Goal: Task Accomplishment & Management: Use online tool/utility

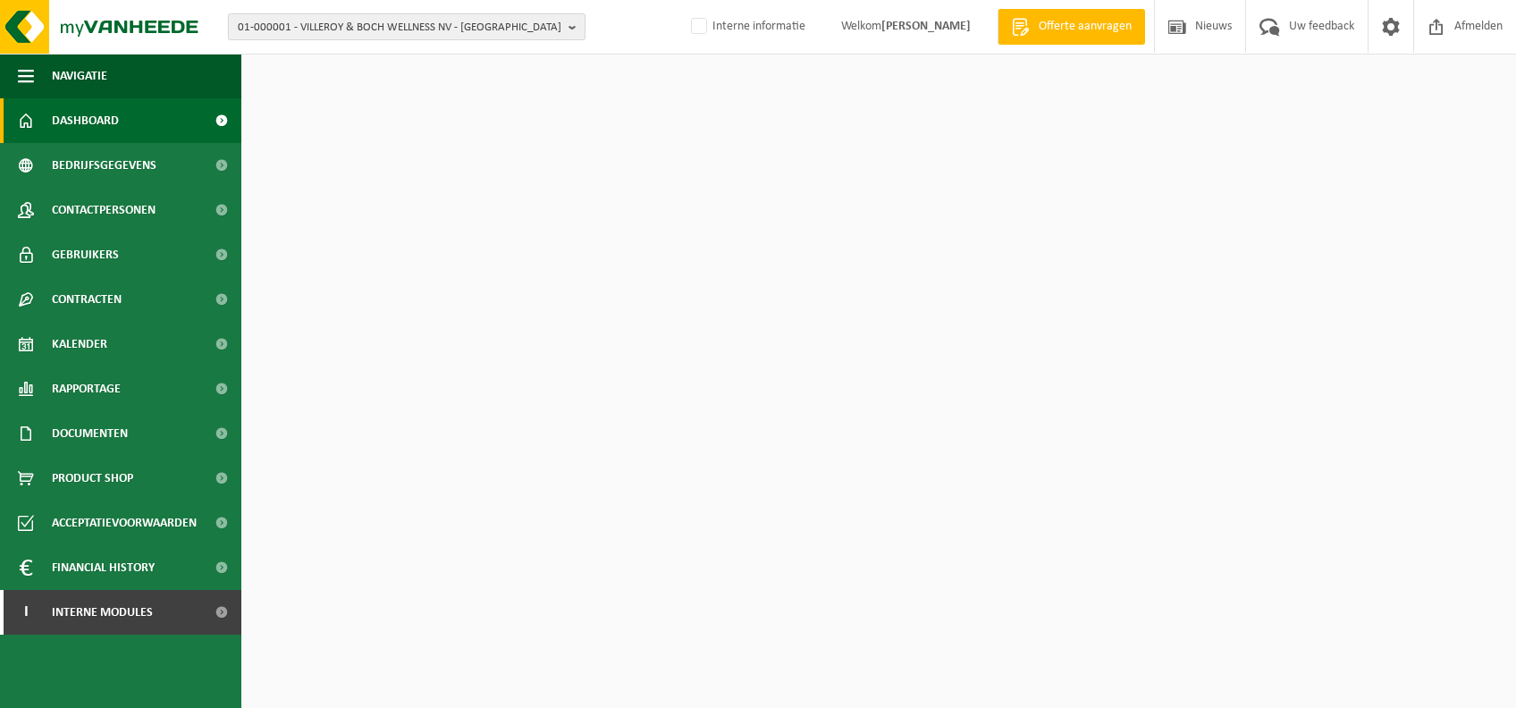
click at [525, 14] on span "01-000001 - VILLEROY & BOCH WELLNESS NV - ROESELARE" at bounding box center [400, 27] width 324 height 27
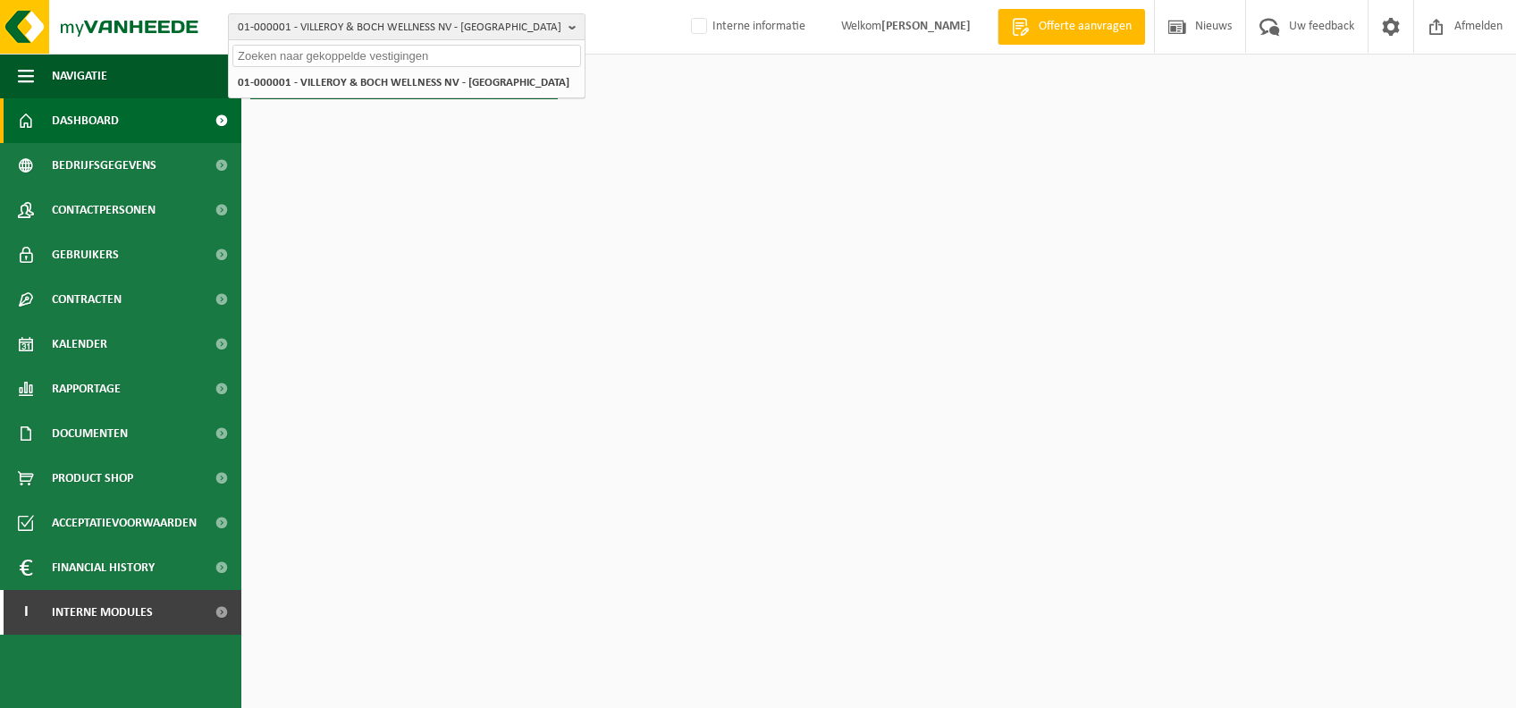
click at [404, 56] on input "text" at bounding box center [406, 56] width 349 height 22
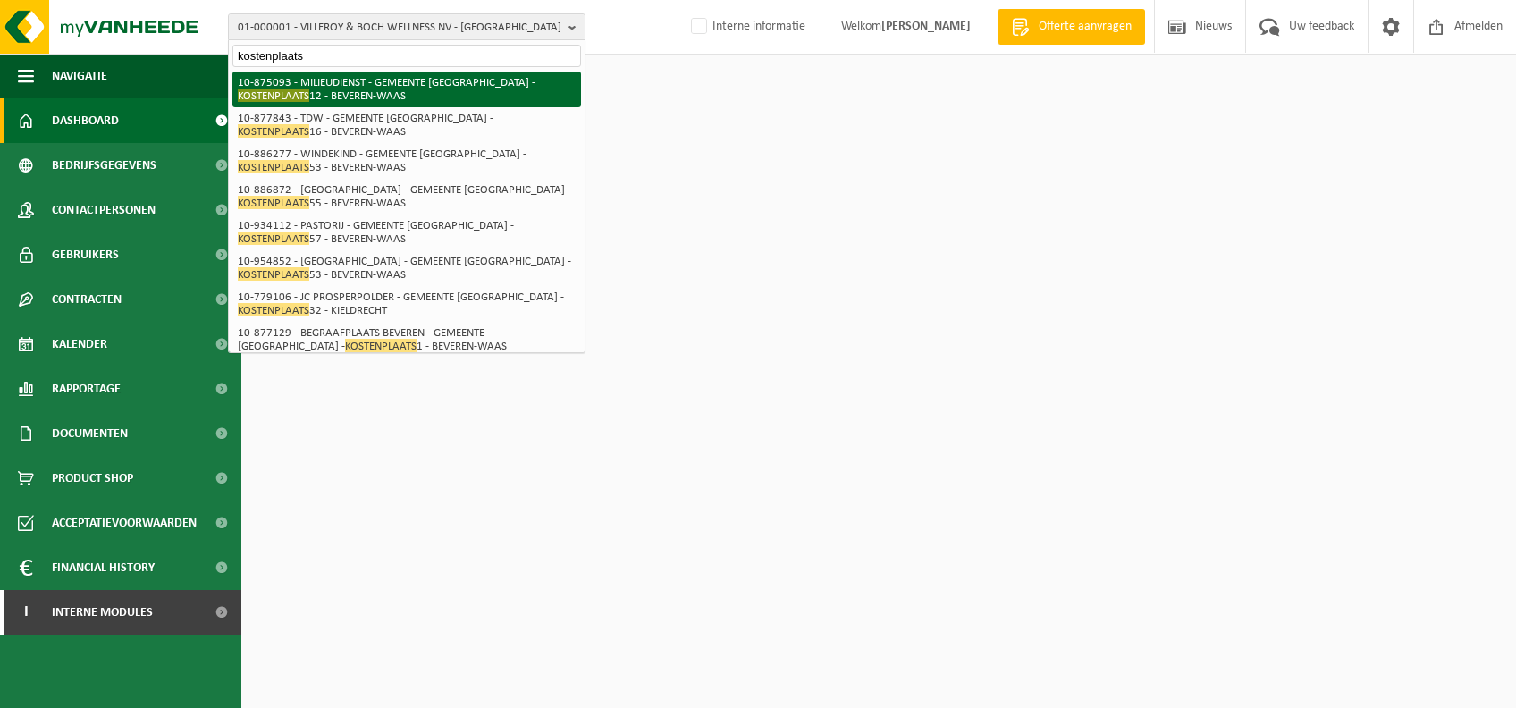
type input "kostenplaats"
click at [455, 100] on li "10-875093 - MILIEUDIENST - GEMEENTE BEVEREN - KOSTENPLAATS 12 - BEVEREN-WAAS" at bounding box center [406, 90] width 349 height 36
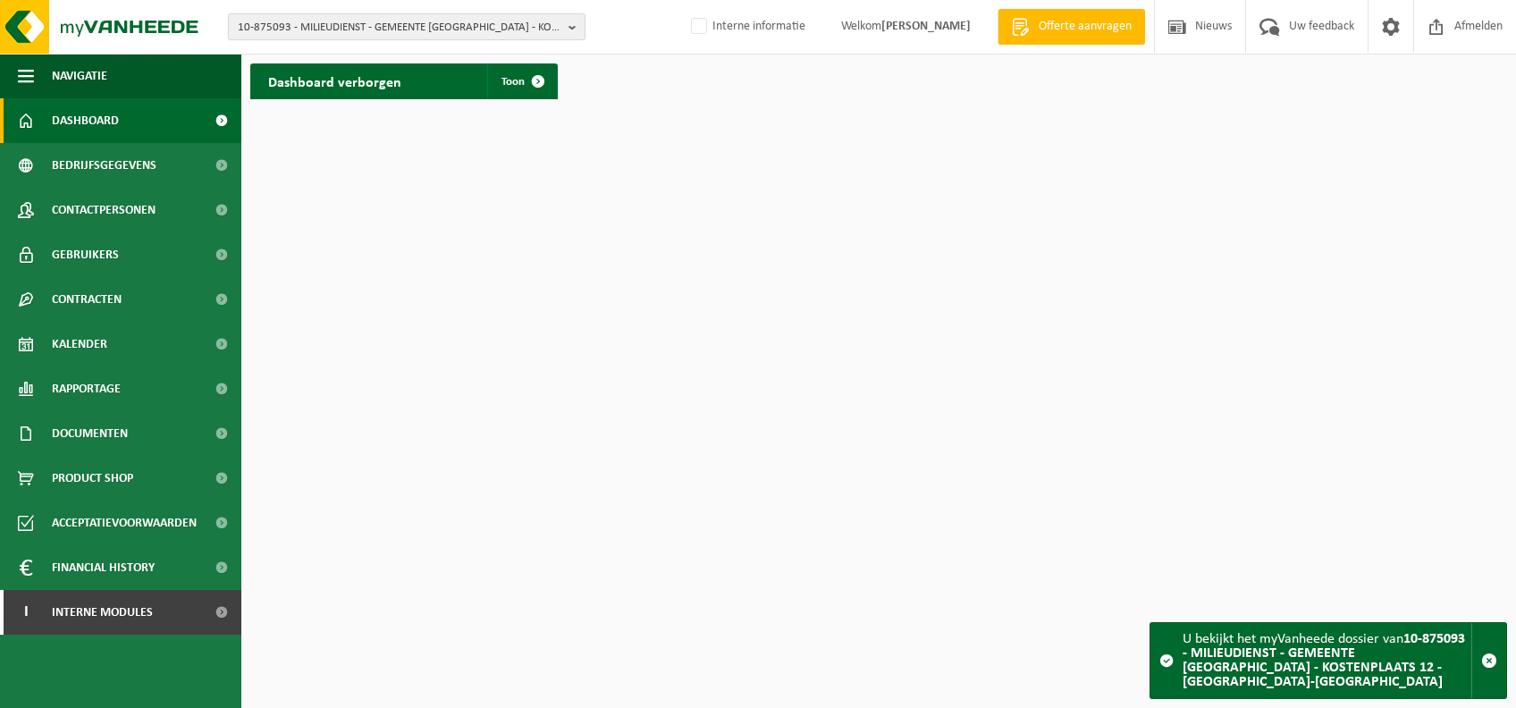
click at [574, 24] on b "button" at bounding box center [576, 26] width 16 height 25
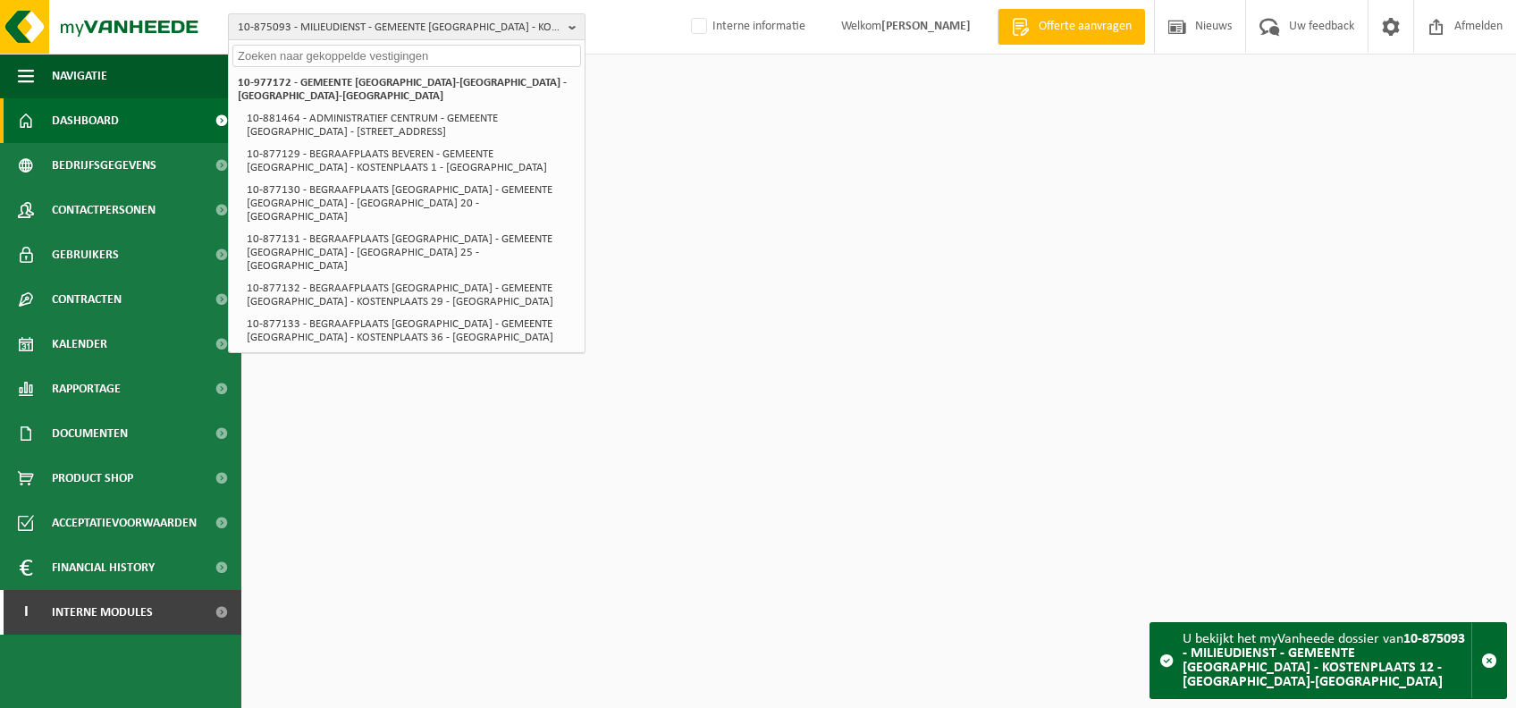
click at [572, 26] on b "button" at bounding box center [576, 26] width 16 height 25
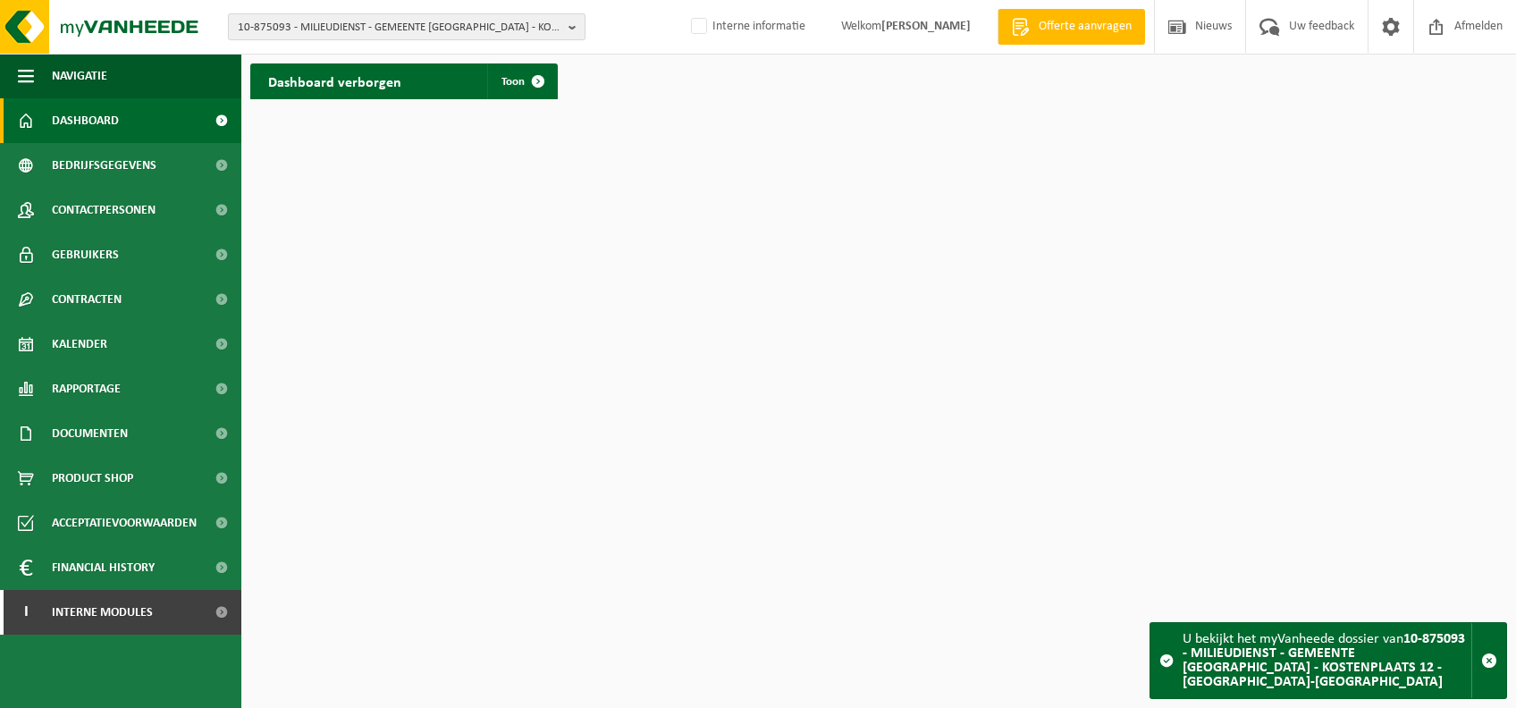
click at [572, 21] on b "button" at bounding box center [576, 26] width 16 height 25
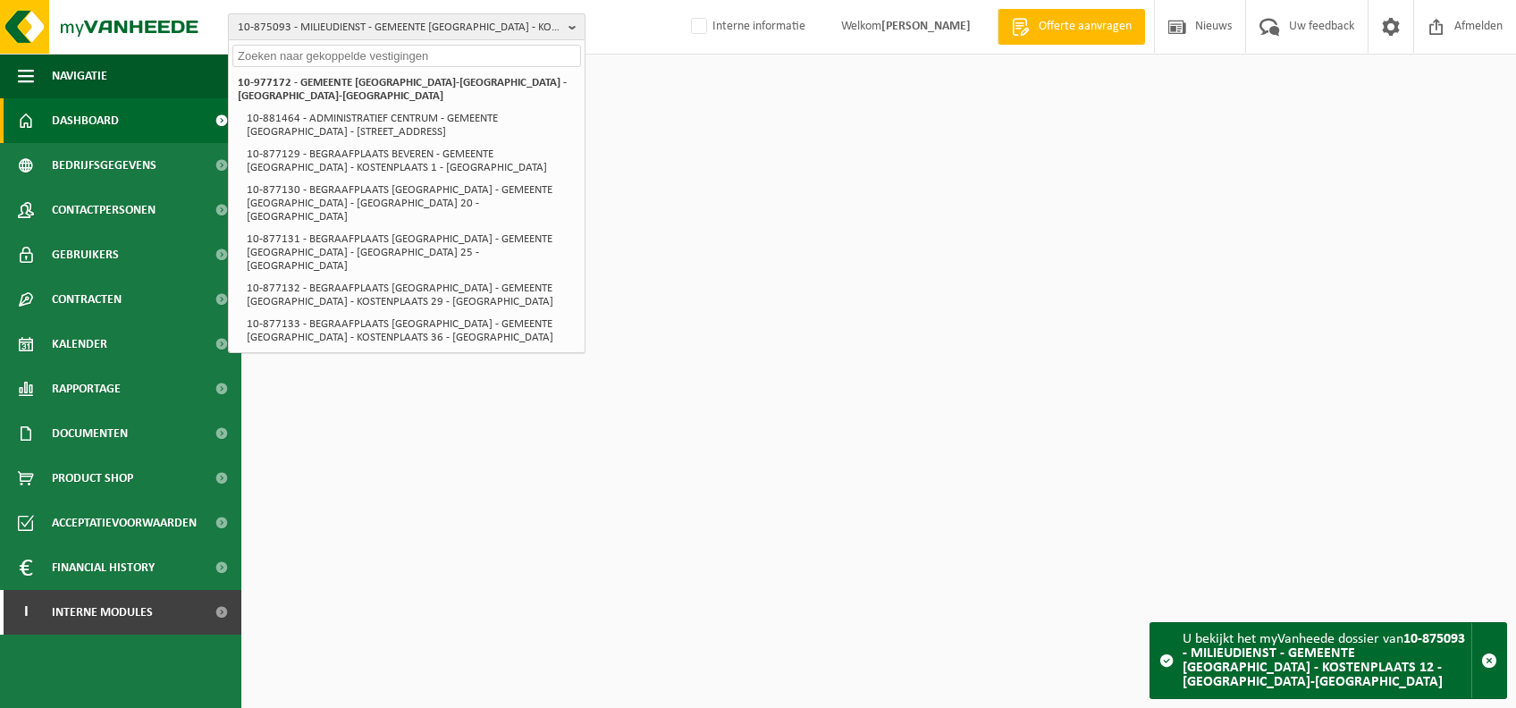
click at [568, 26] on b "button" at bounding box center [576, 26] width 16 height 25
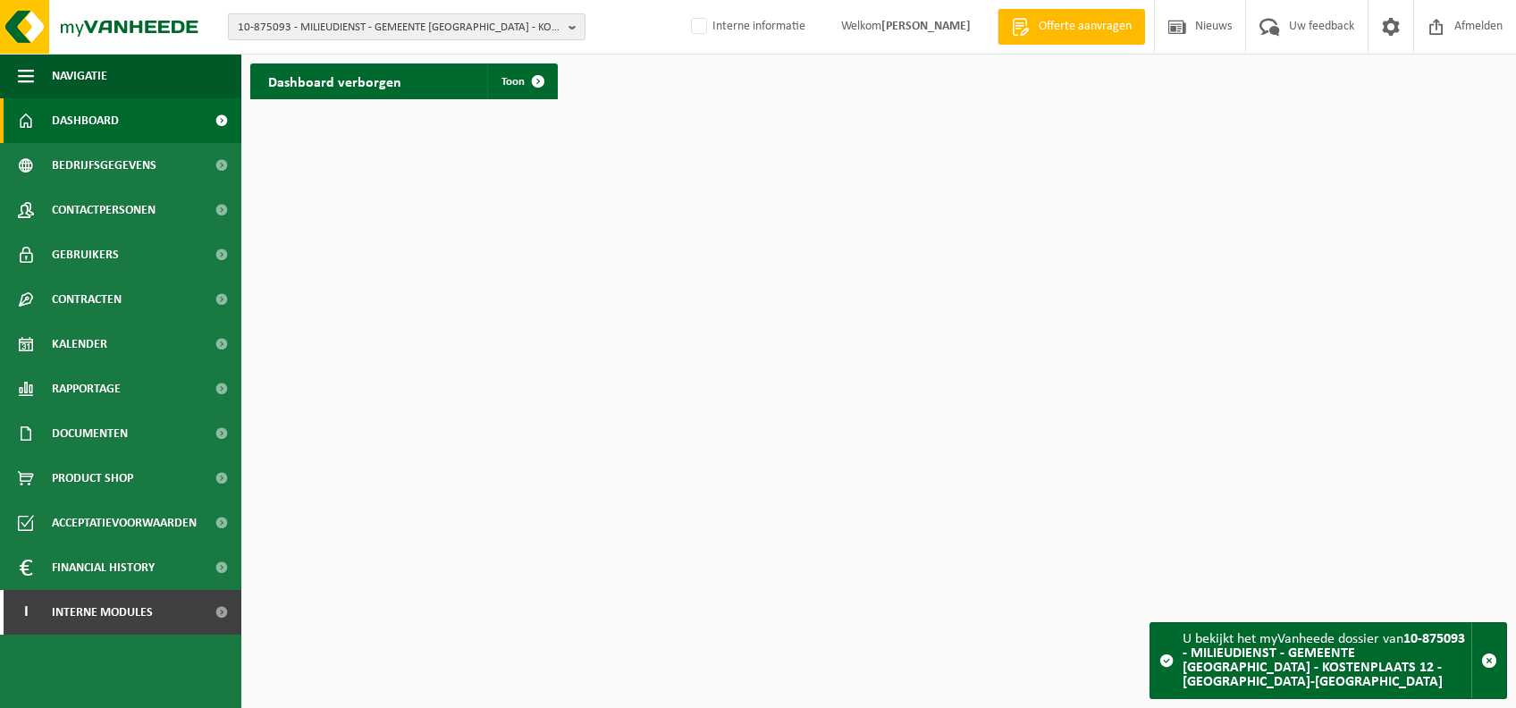
click at [483, 18] on span "10-875093 - MILIEUDIENST - GEMEENTE [GEOGRAPHIC_DATA] - KOSTENPLAATS 12 - [GEOG…" at bounding box center [400, 27] width 324 height 27
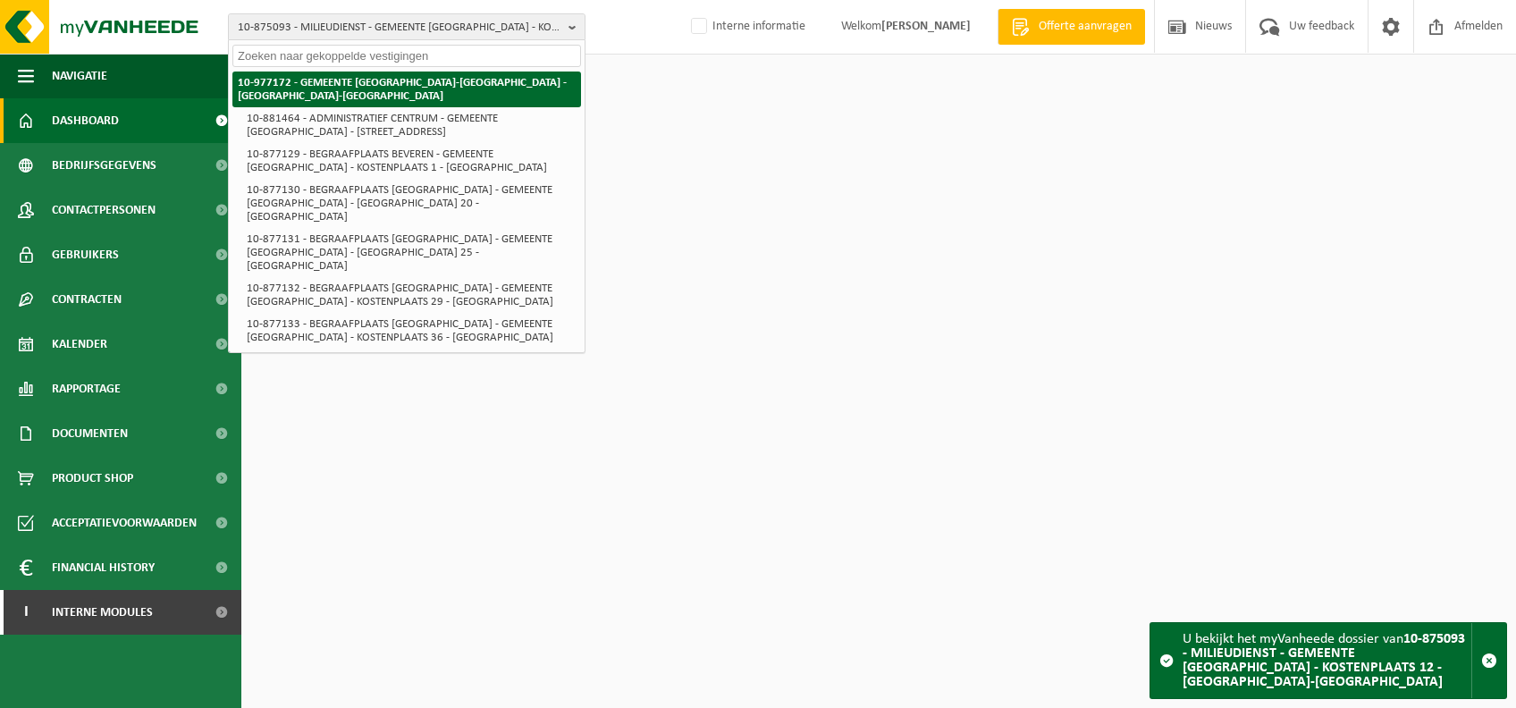
click at [350, 83] on strong "10-977172 - GEMEENTE [GEOGRAPHIC_DATA]-[GEOGRAPHIC_DATA] - [GEOGRAPHIC_DATA]-[G…" at bounding box center [402, 89] width 329 height 25
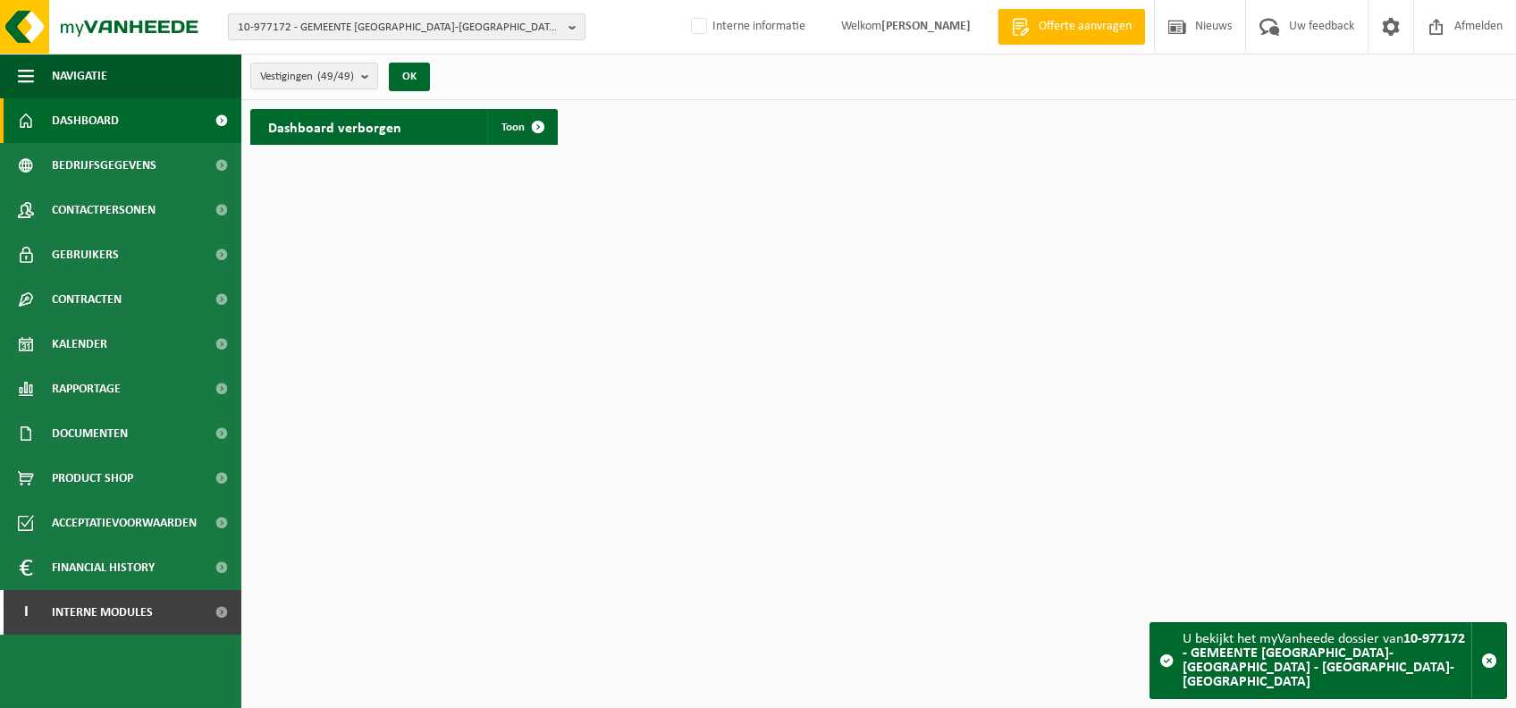
click at [313, 21] on span "10-977172 - GEMEENTE [GEOGRAPHIC_DATA]-[GEOGRAPHIC_DATA] - [GEOGRAPHIC_DATA]-[G…" at bounding box center [400, 27] width 324 height 27
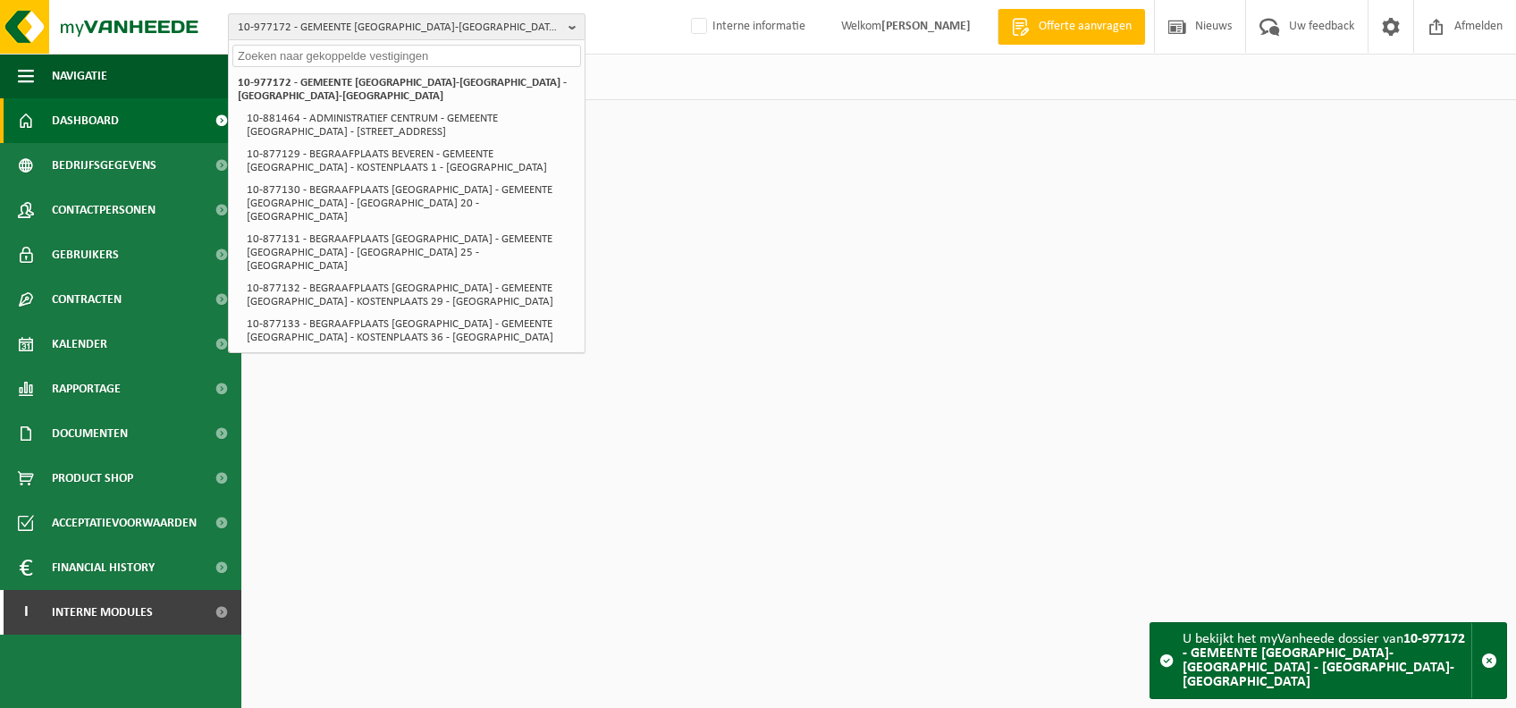
click at [273, 29] on span "10-977172 - GEMEENTE [GEOGRAPHIC_DATA]-[GEOGRAPHIC_DATA] - [GEOGRAPHIC_DATA]-[G…" at bounding box center [400, 27] width 324 height 27
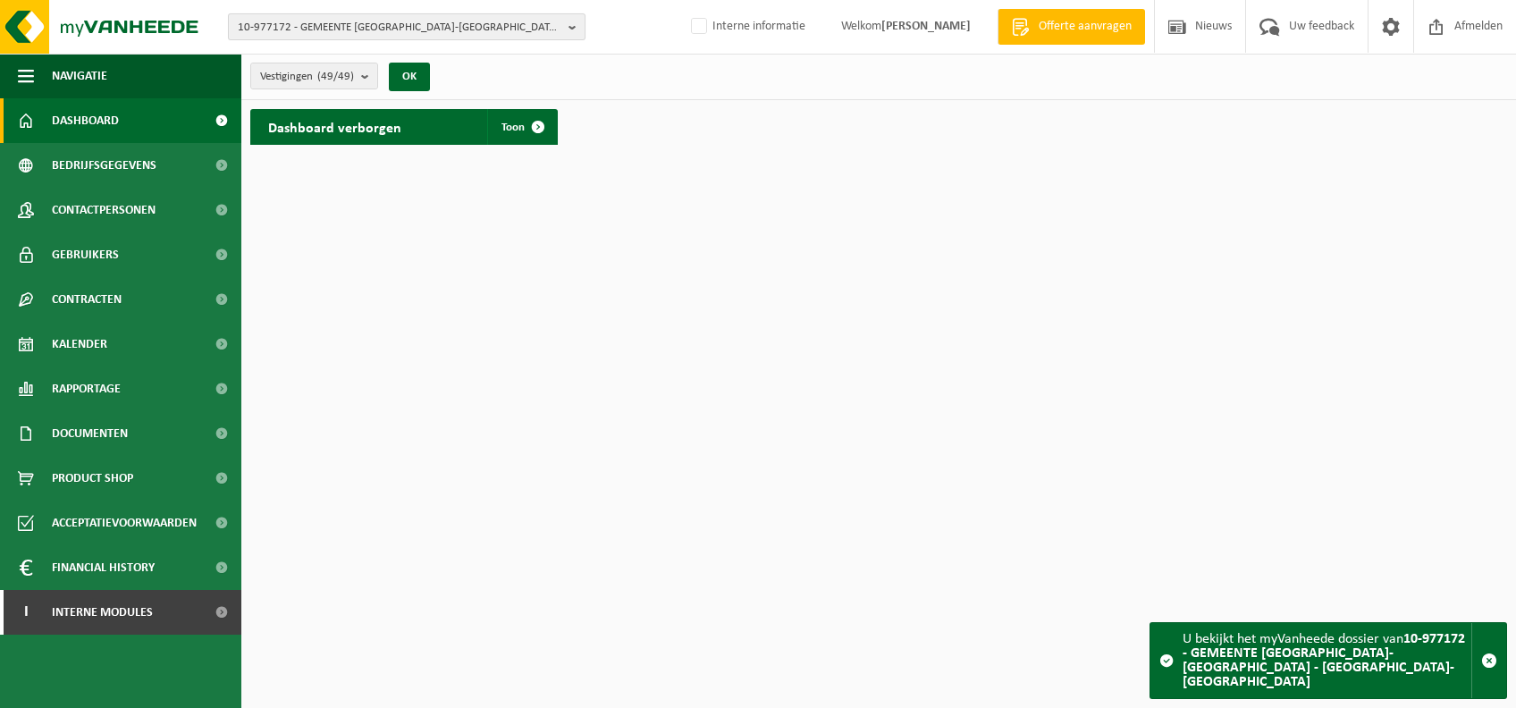
click at [448, 16] on span "10-977172 - GEMEENTE [GEOGRAPHIC_DATA]-[GEOGRAPHIC_DATA] - [GEOGRAPHIC_DATA]-[G…" at bounding box center [400, 27] width 324 height 27
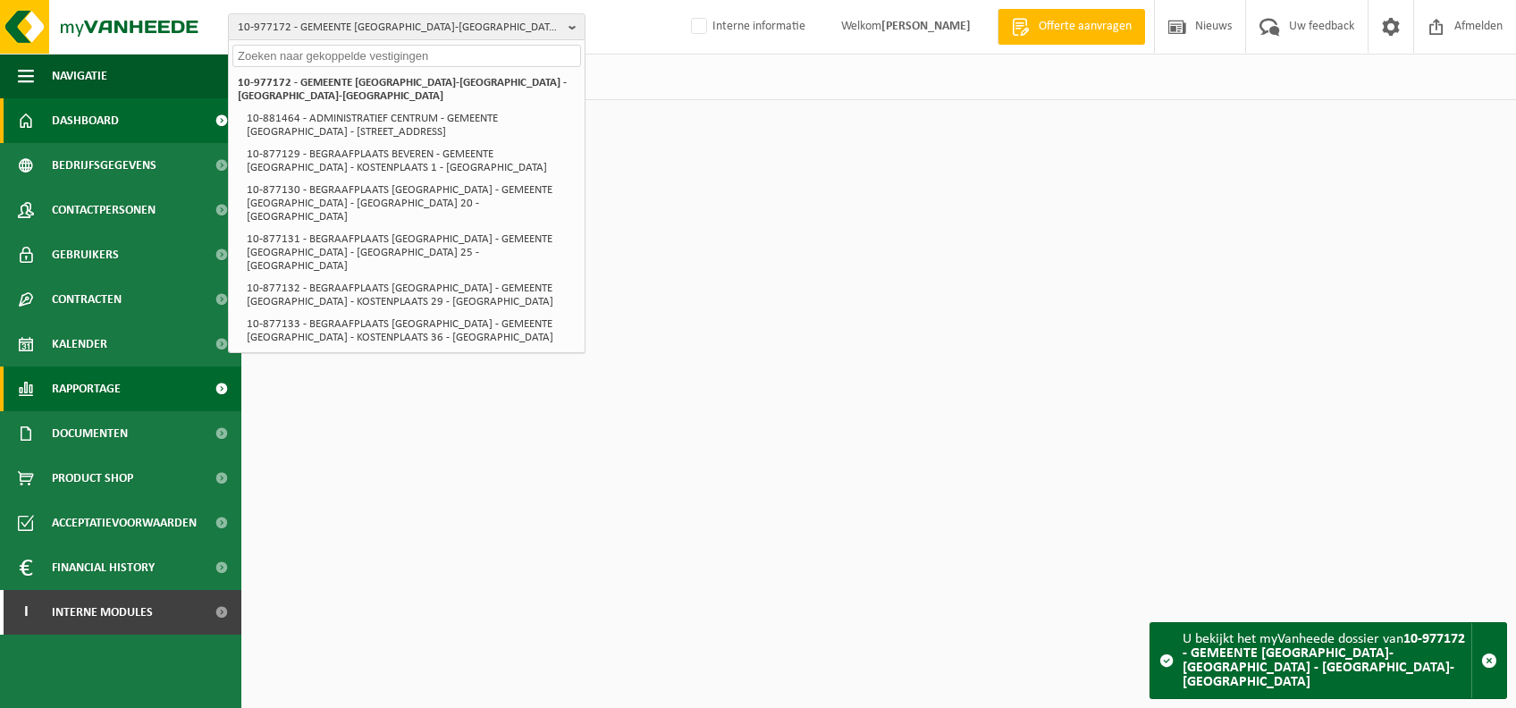
click at [121, 391] on span "Rapportage" at bounding box center [86, 388] width 69 height 45
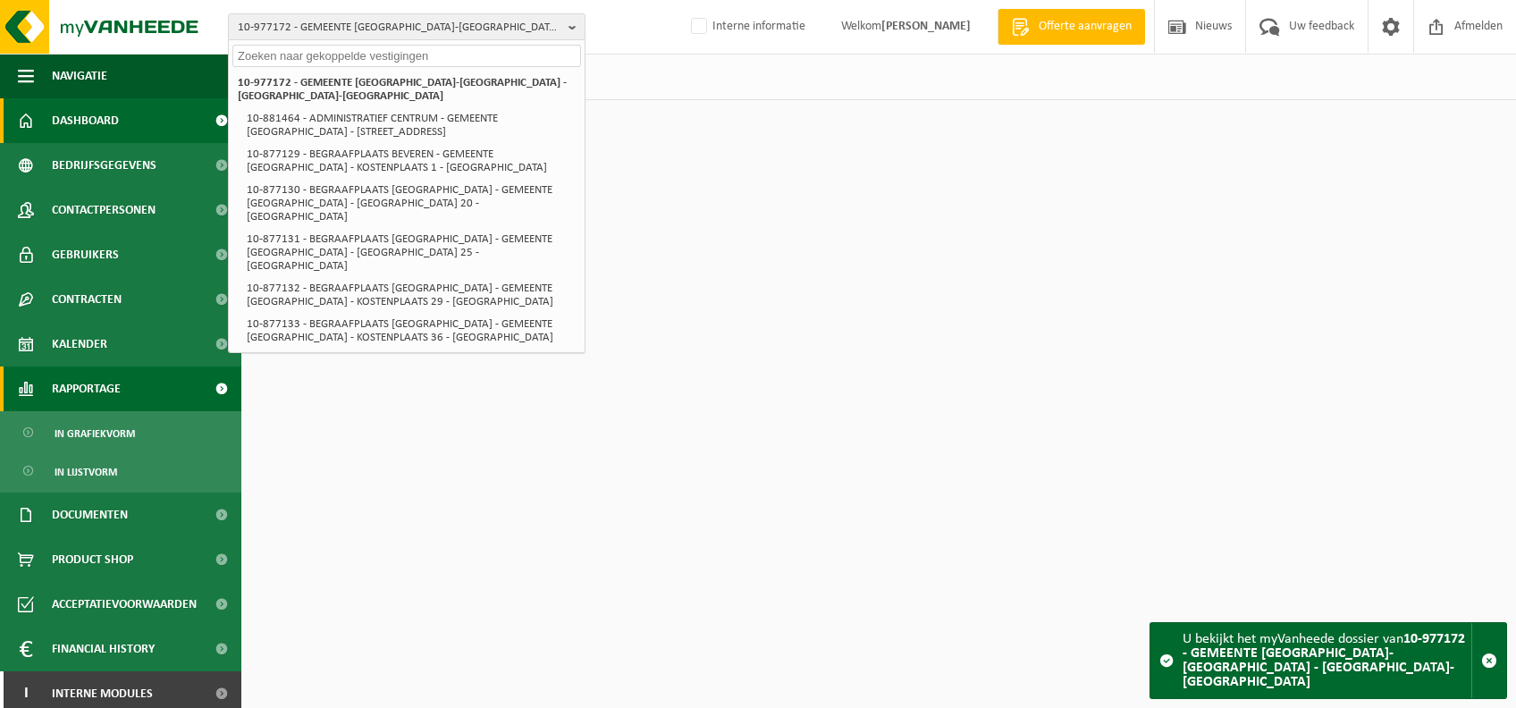
click at [138, 395] on link "Rapportage" at bounding box center [120, 388] width 241 height 45
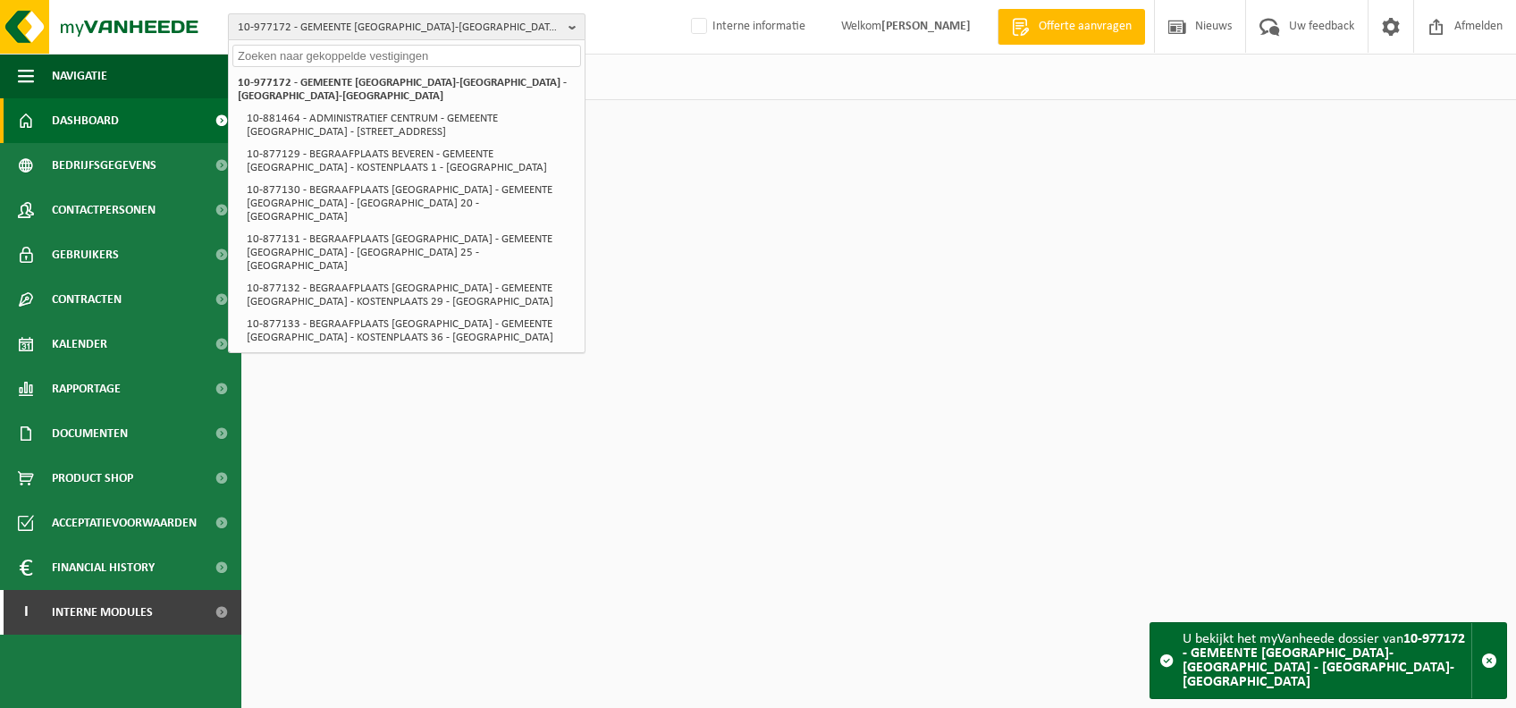
click at [478, 29] on span "10-977172 - GEMEENTE [GEOGRAPHIC_DATA]-[GEOGRAPHIC_DATA] - [GEOGRAPHIC_DATA]-[G…" at bounding box center [400, 27] width 324 height 27
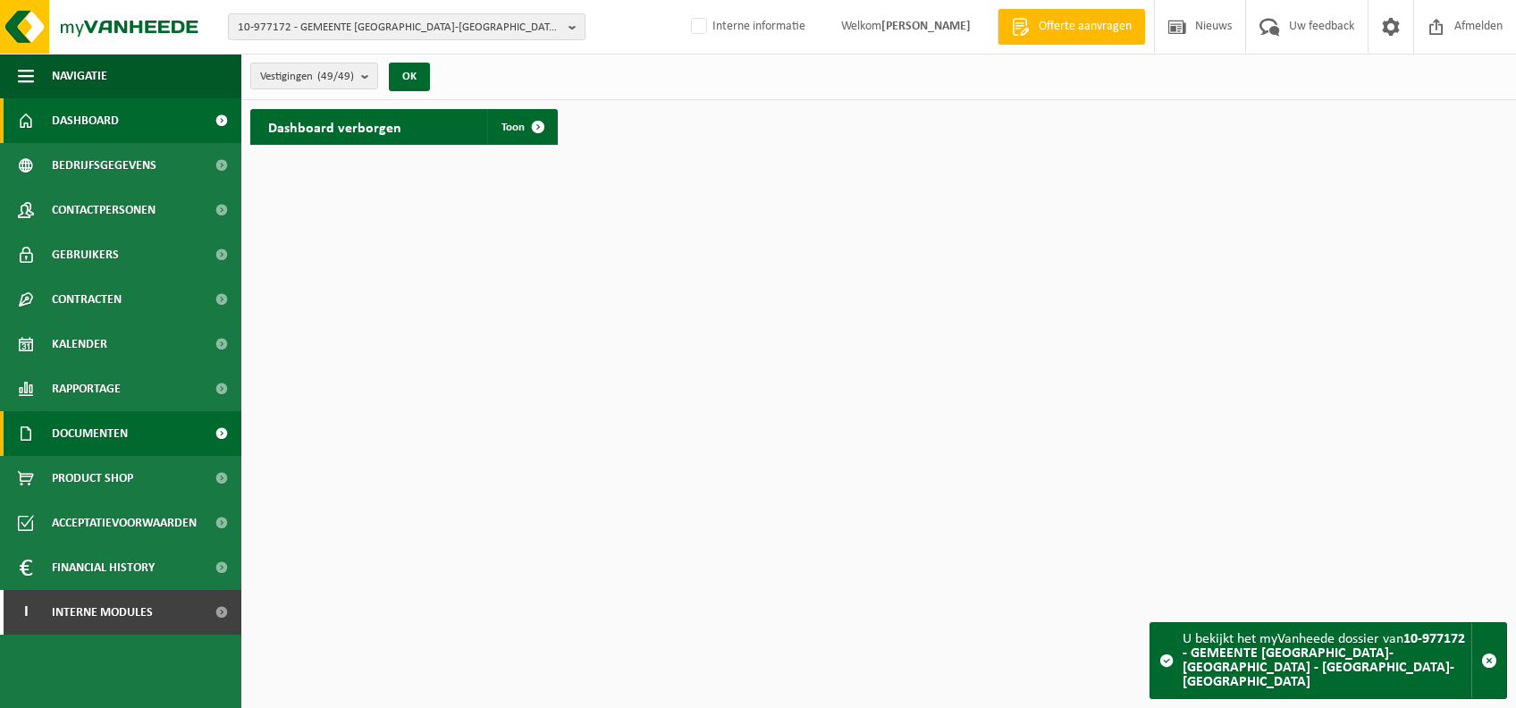
click at [129, 414] on link "Documenten" at bounding box center [120, 433] width 241 height 45
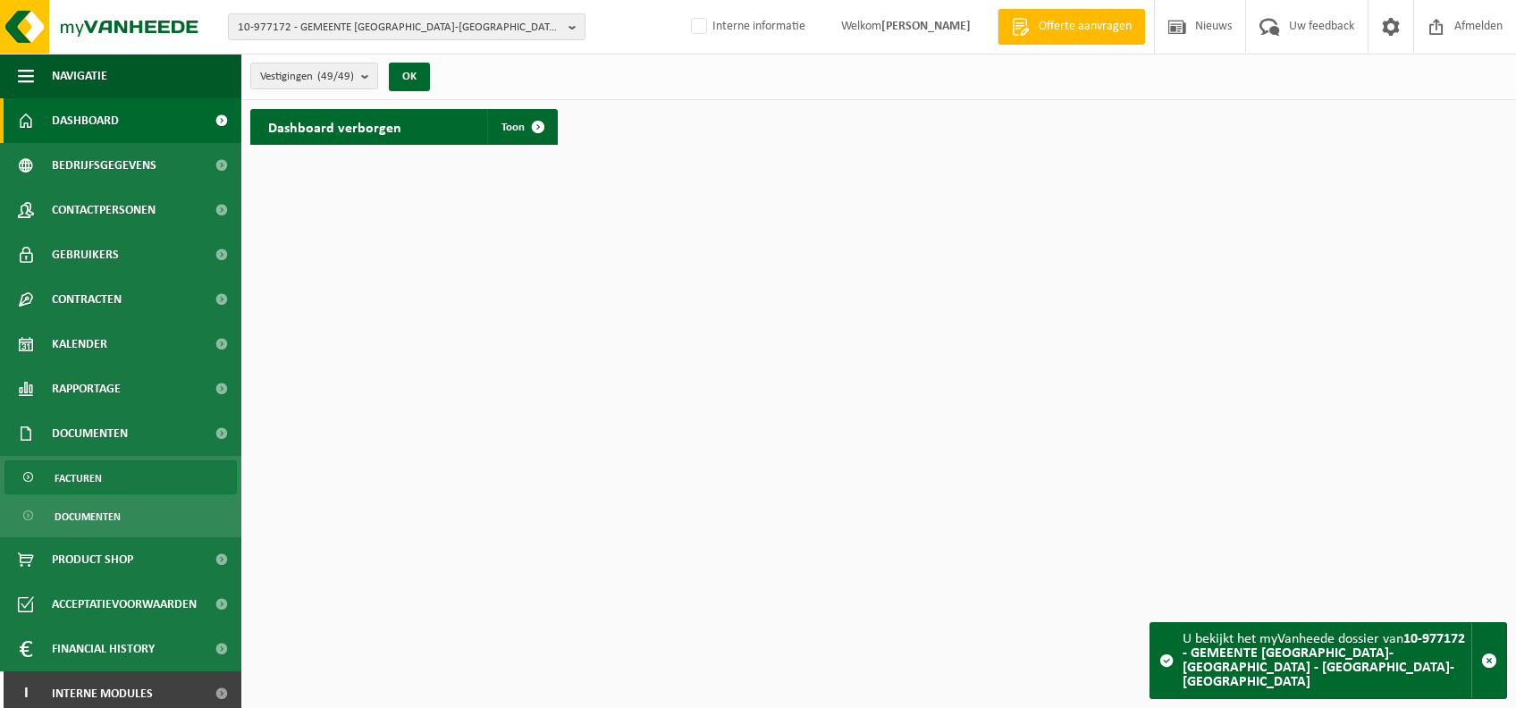
click at [97, 462] on span "Facturen" at bounding box center [78, 478] width 47 height 34
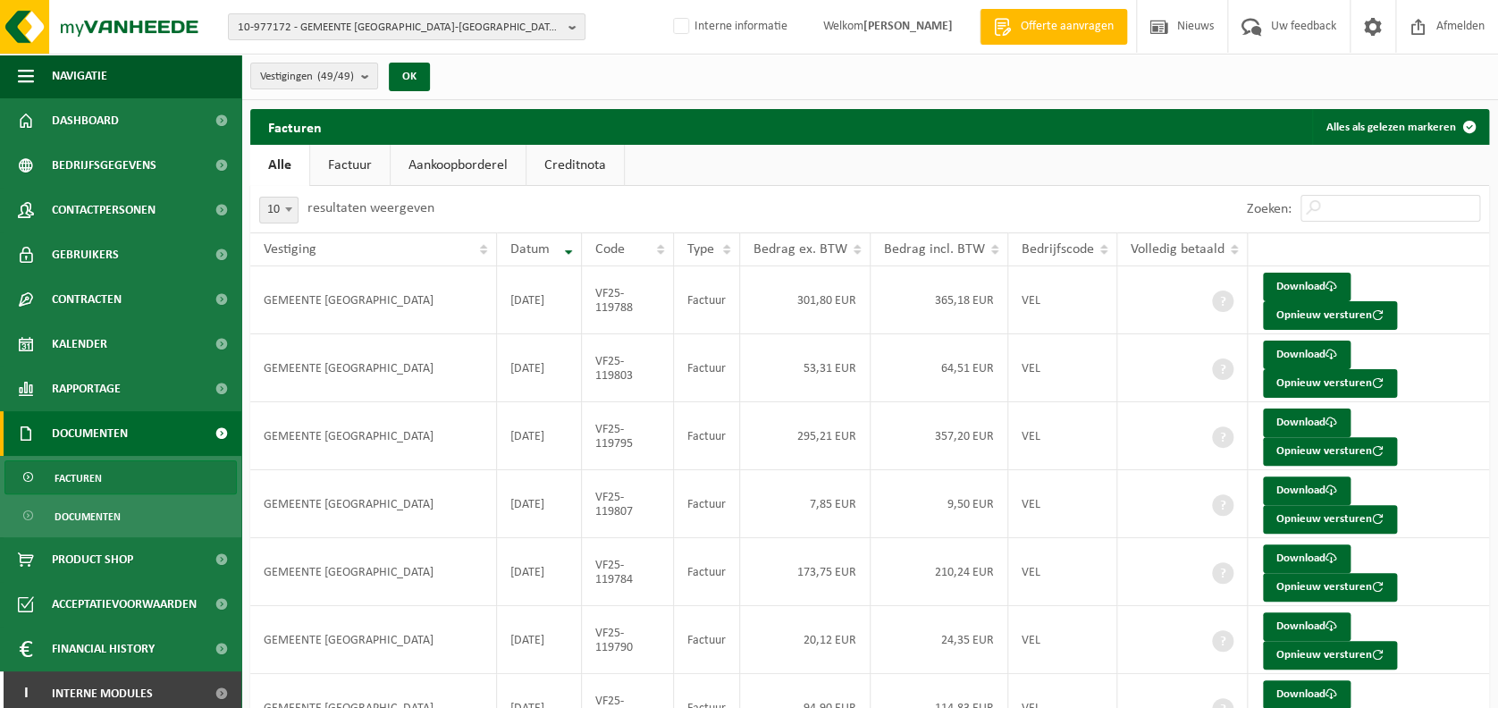
scroll to position [7, 0]
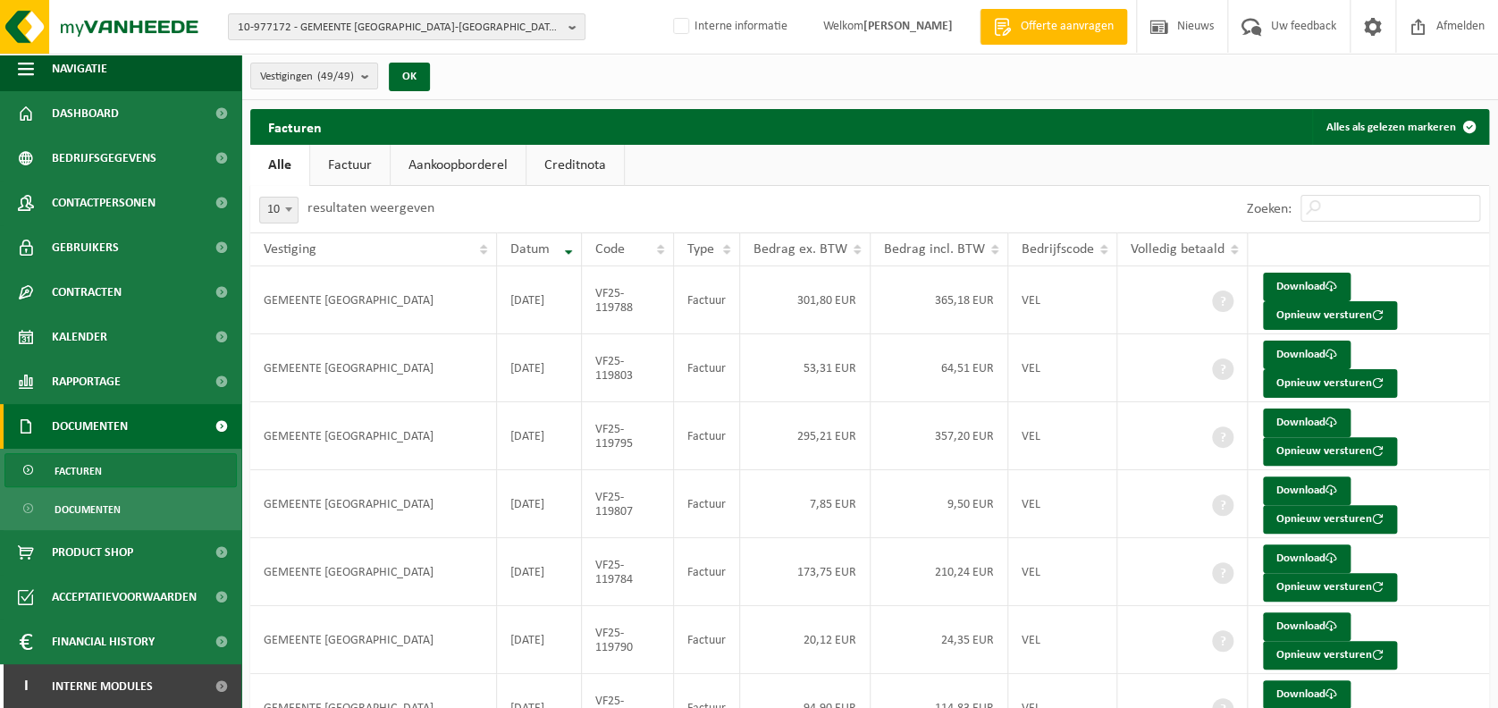
click at [122, 489] on ul "Facturen Documenten" at bounding box center [120, 489] width 241 height 81
click at [120, 508] on span "Documenten" at bounding box center [88, 510] width 66 height 34
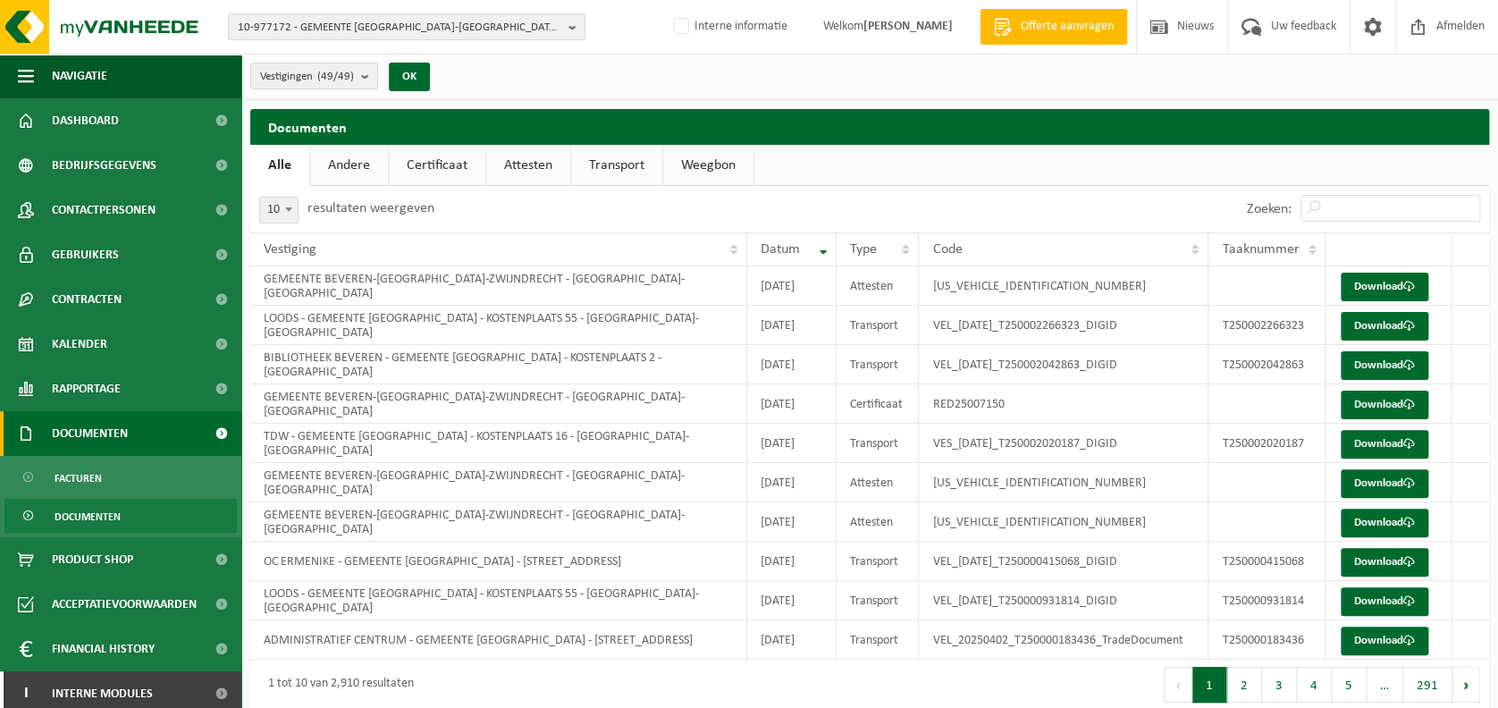
click at [159, 431] on link "Documenten" at bounding box center [120, 433] width 241 height 45
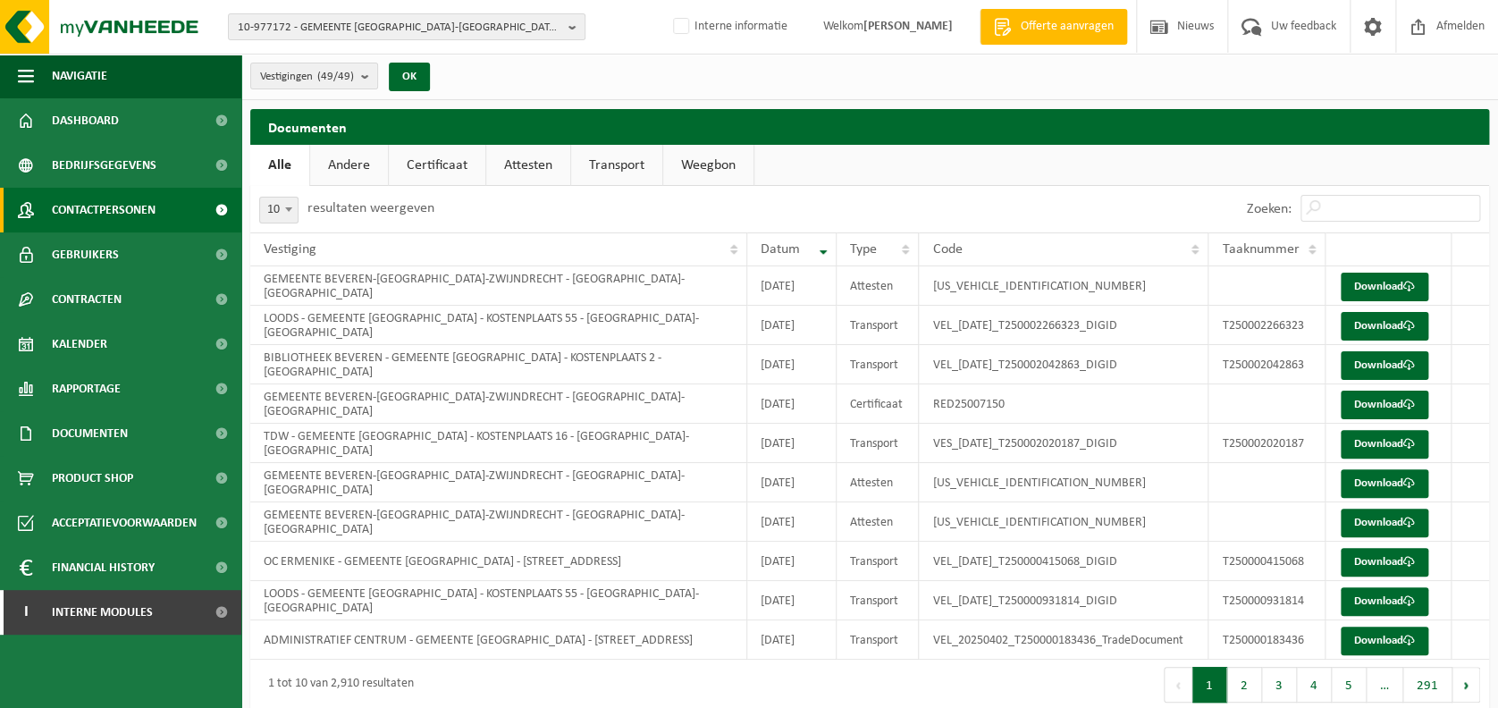
click at [131, 214] on span "Contactpersonen" at bounding box center [104, 210] width 104 height 45
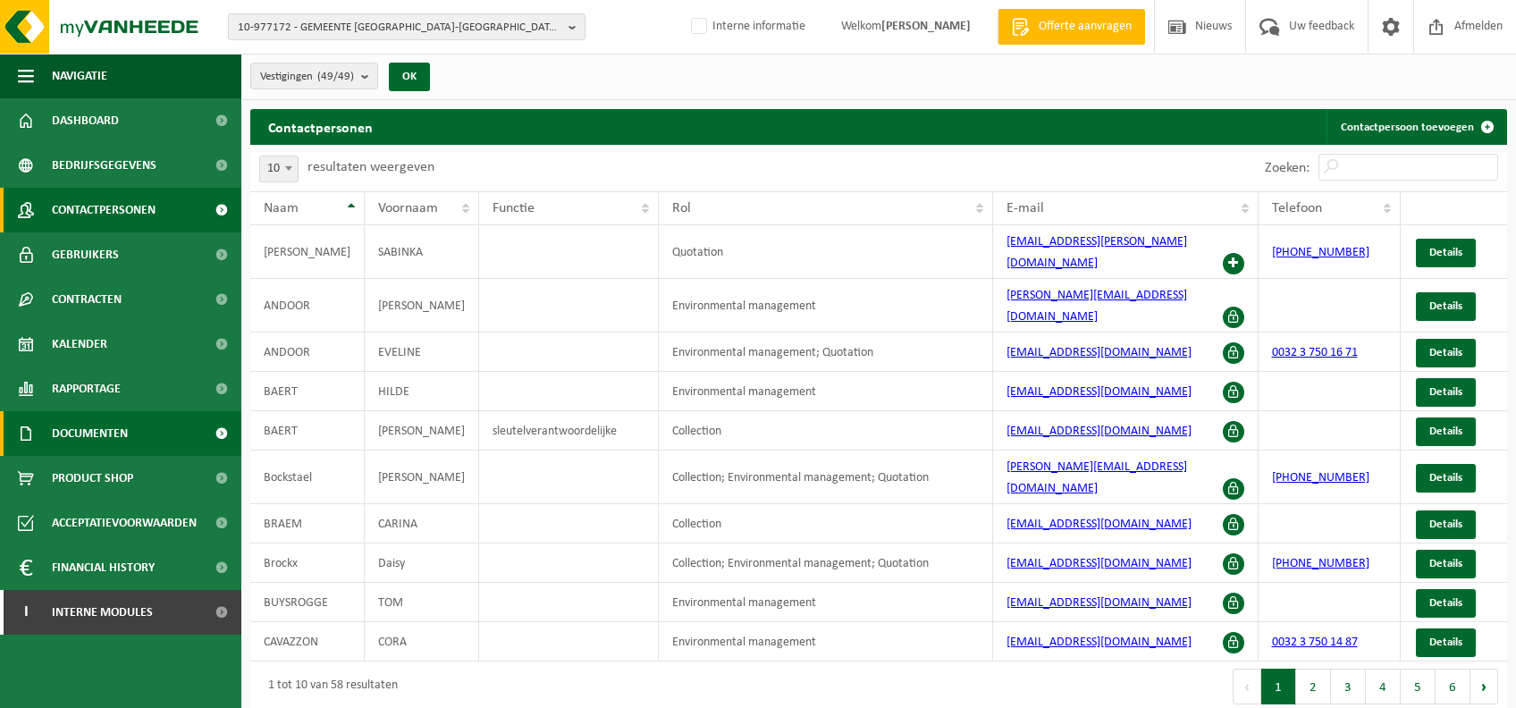
click at [156, 434] on link "Documenten" at bounding box center [120, 433] width 241 height 45
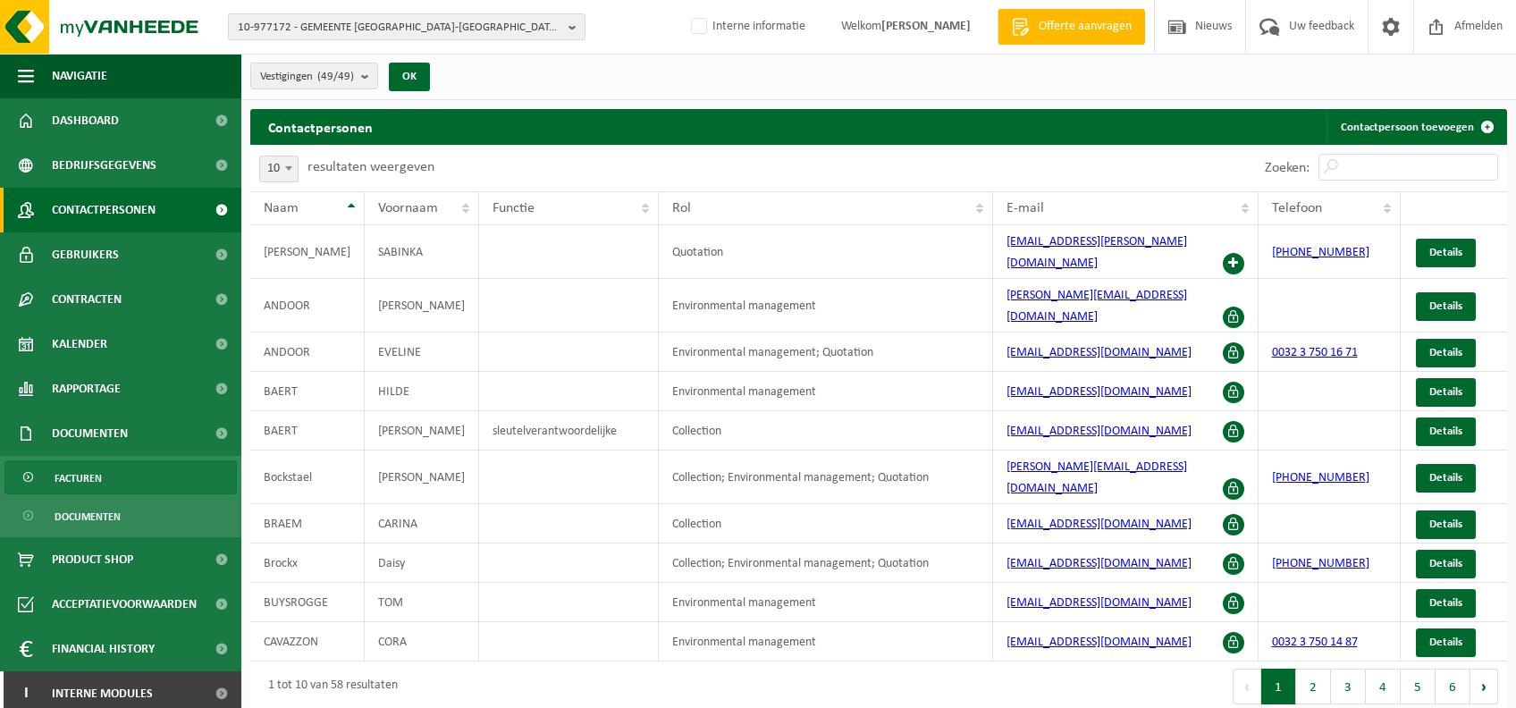
click at [114, 466] on link "Facturen" at bounding box center [120, 477] width 232 height 34
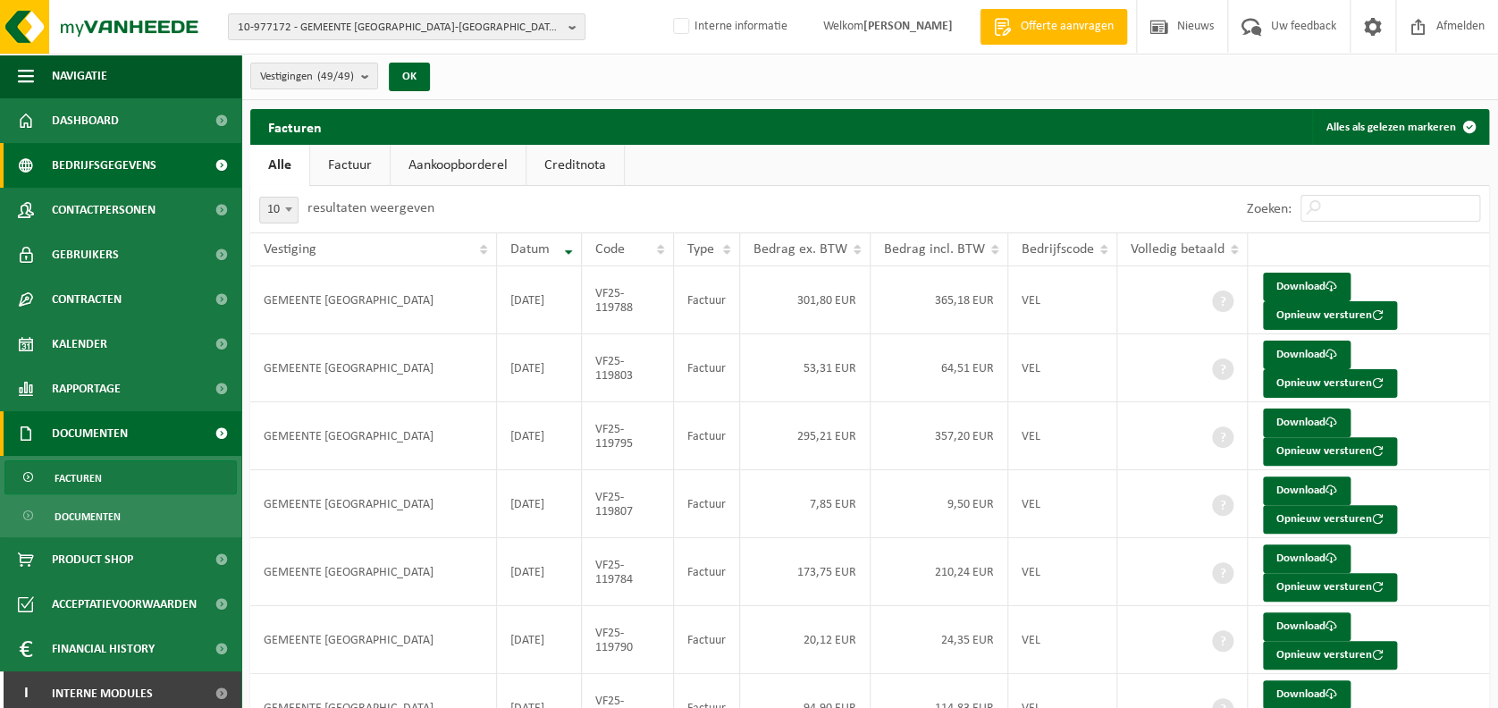
click at [114, 175] on span "Bedrijfsgegevens" at bounding box center [104, 165] width 105 height 45
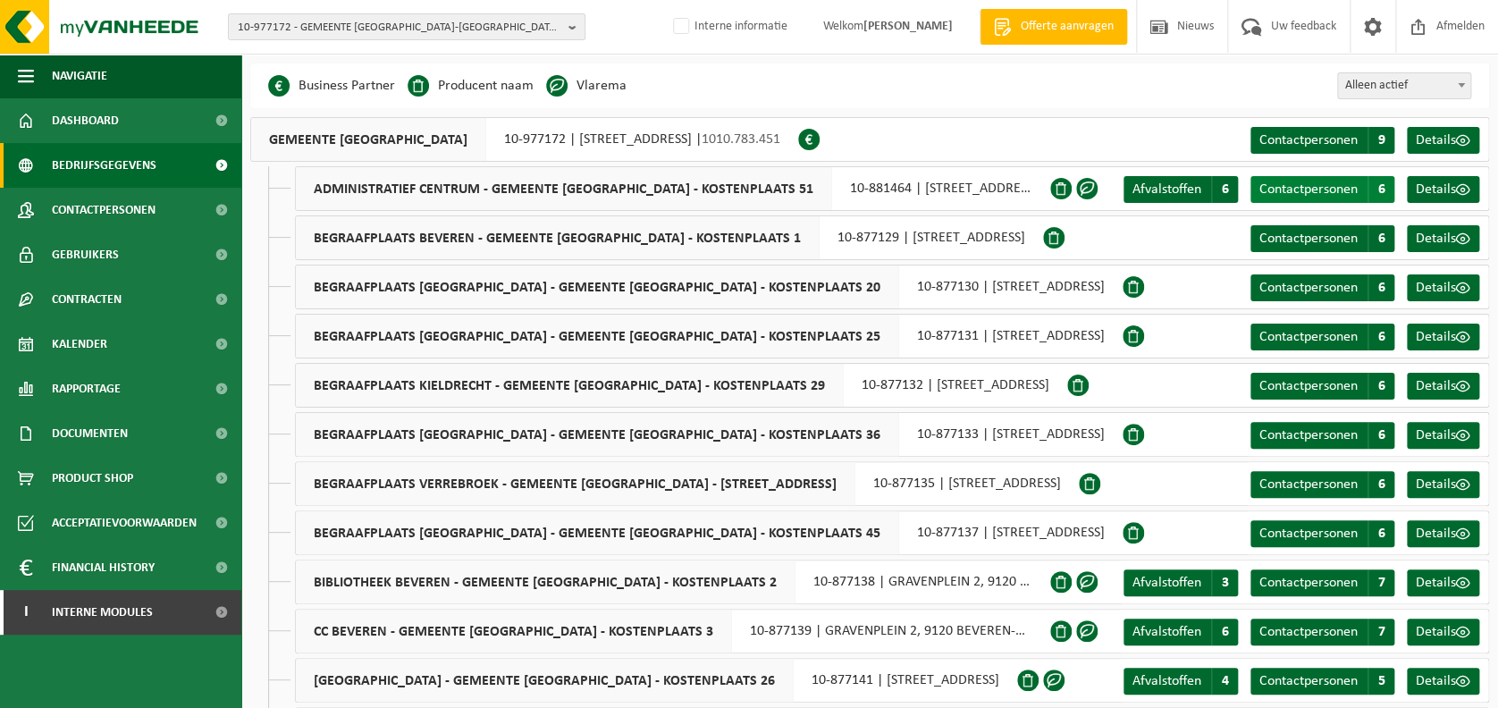
click at [1328, 193] on span "Contactpersonen" at bounding box center [1308, 189] width 98 height 14
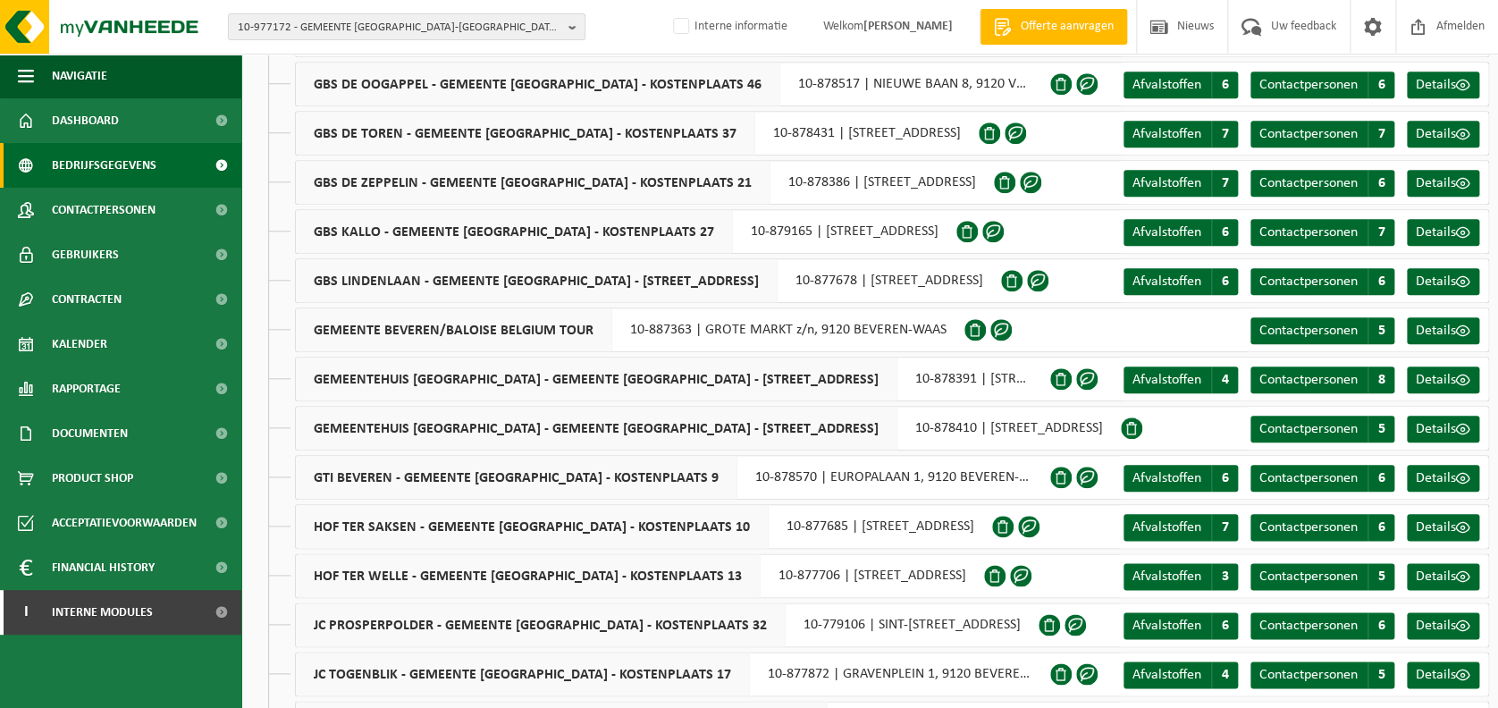
scroll to position [787, 0]
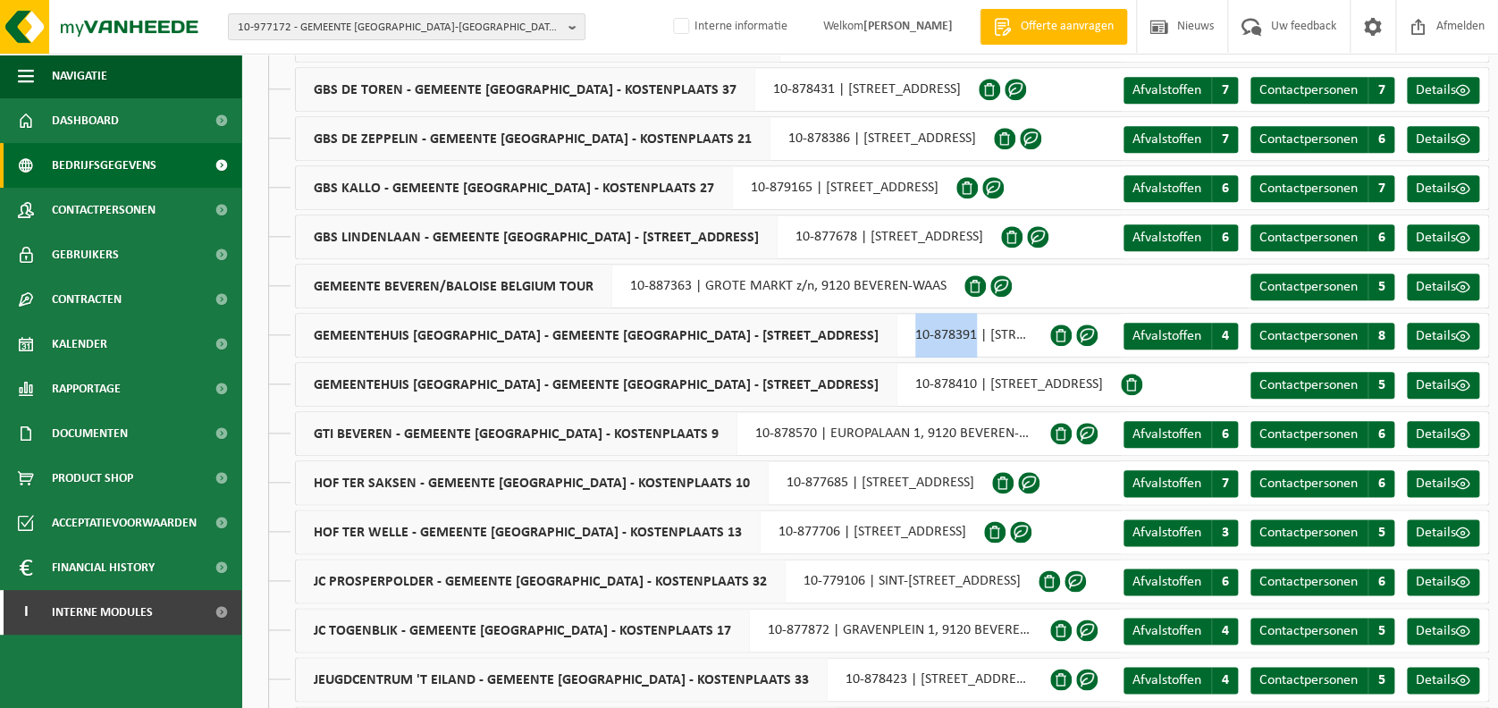
drag, startPoint x: 772, startPoint y: 332, endPoint x: 834, endPoint y: 332, distance: 61.7
click at [834, 332] on div "GEMEENTEHUIS HAASDONK - GEMEENTE BEVEREN - KOSTENPLAATS 22 10-878391 | PASTOOR …" at bounding box center [672, 335] width 755 height 45
copy div "10-878391"
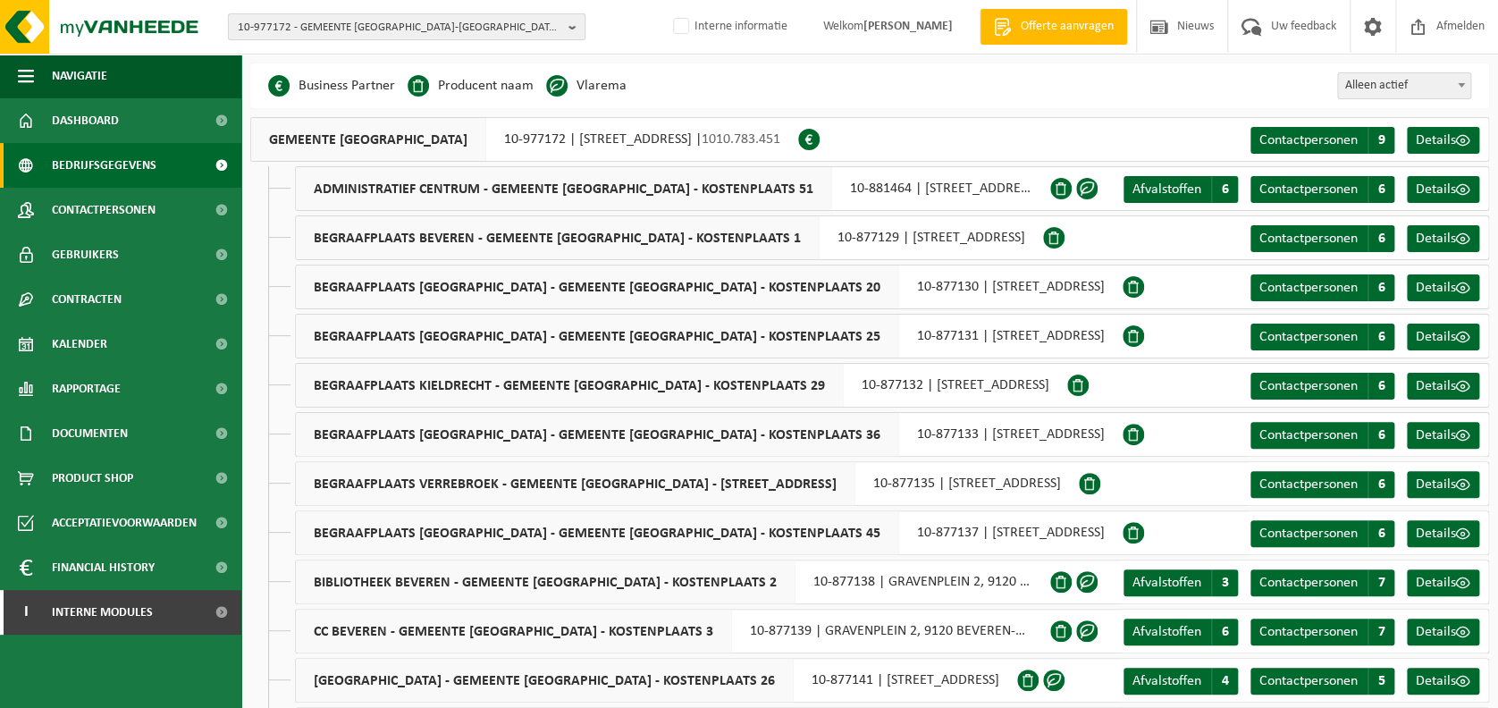
click at [496, 36] on span "10-977172 - GEMEENTE [GEOGRAPHIC_DATA]-[GEOGRAPHIC_DATA] - [GEOGRAPHIC_DATA]-[G…" at bounding box center [400, 27] width 324 height 27
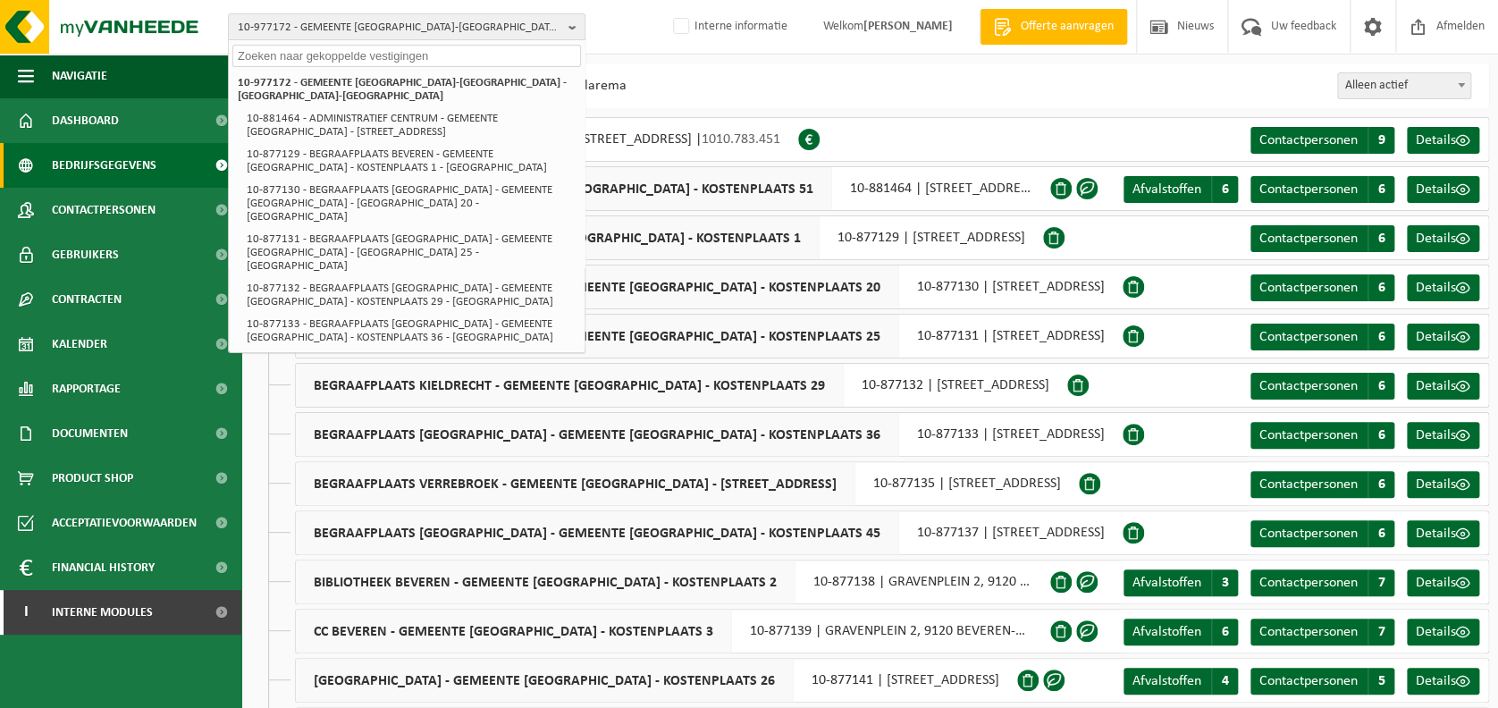
click at [825, 273] on div "BEGRAAFPLAATS HAASDONK - GEMEENTE BEVEREN - KOSTENPLAATS 20 10-877130 | PASTORI…" at bounding box center [709, 287] width 828 height 45
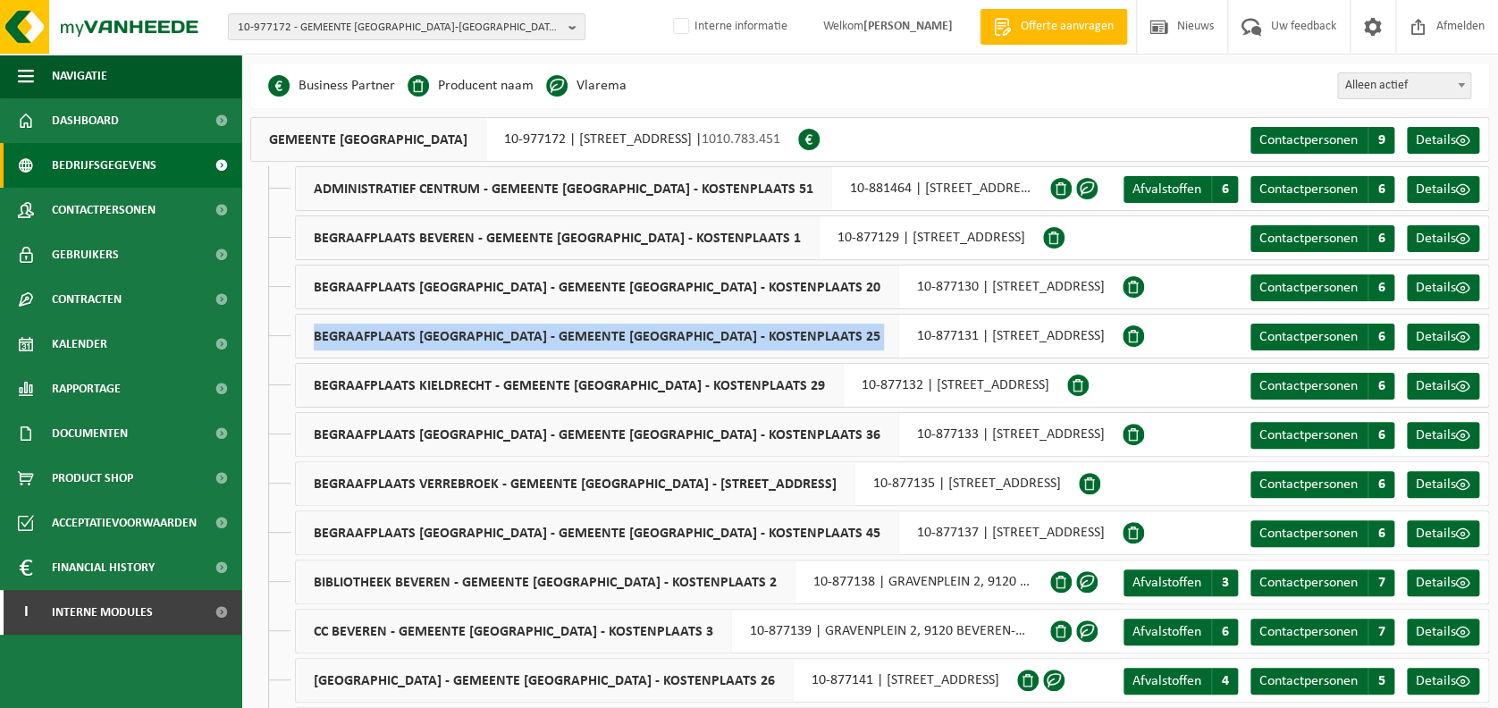
drag, startPoint x: 316, startPoint y: 335, endPoint x: 730, endPoint y: 341, distance: 413.9
click at [730, 341] on div "BEGRAAFPLAATS KALLO - GEMEENTE BEVEREN - KOSTENPLAATS 25 10-877131 | ZAVELGELAA…" at bounding box center [709, 336] width 828 height 45
click at [553, 336] on span "BEGRAAFPLAATS KALLO - GEMEENTE BEVEREN - KOSTENPLAATS 25" at bounding box center [597, 336] width 603 height 43
drag, startPoint x: 317, startPoint y: 334, endPoint x: 712, endPoint y: 338, distance: 394.2
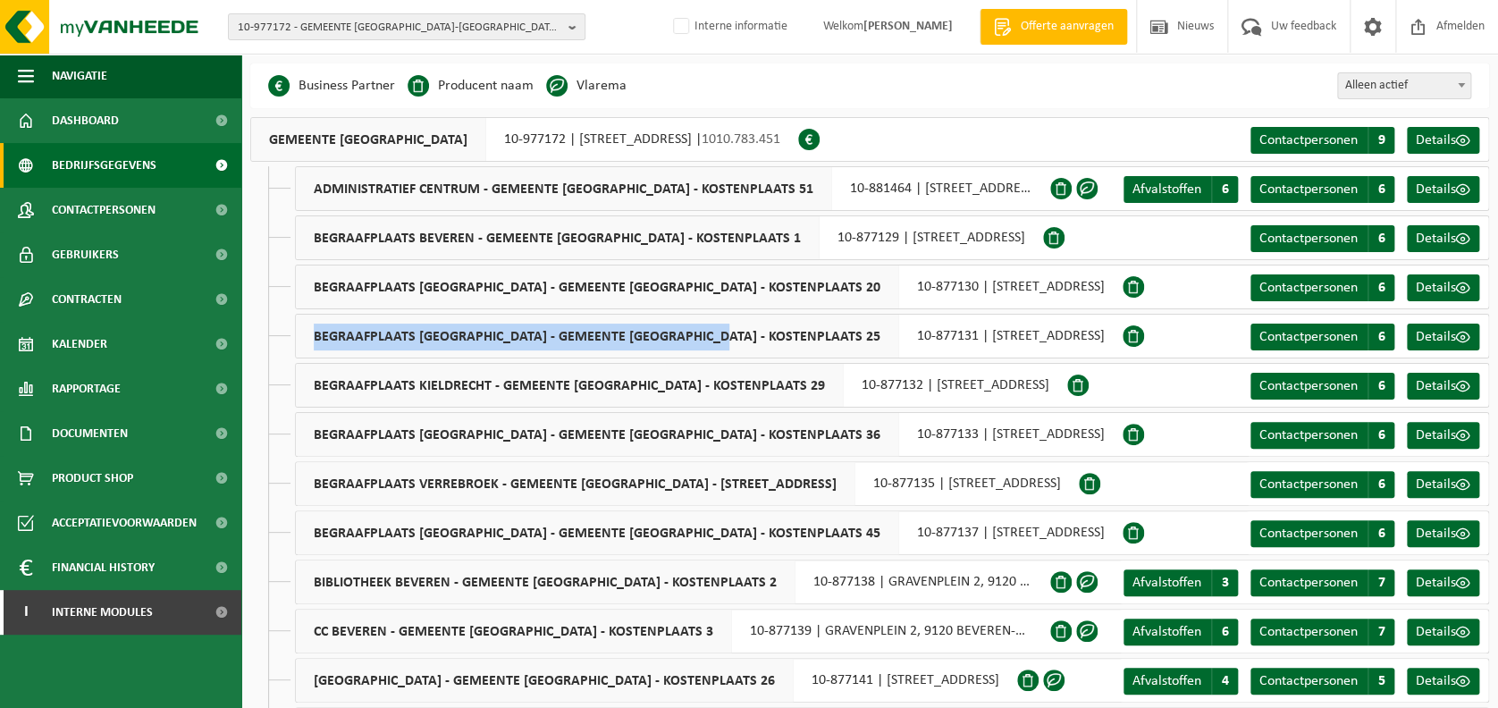
click at [712, 338] on span "BEGRAAFPLAATS KALLO - GEMEENTE BEVEREN - KOSTENPLAATS 25" at bounding box center [597, 336] width 603 height 43
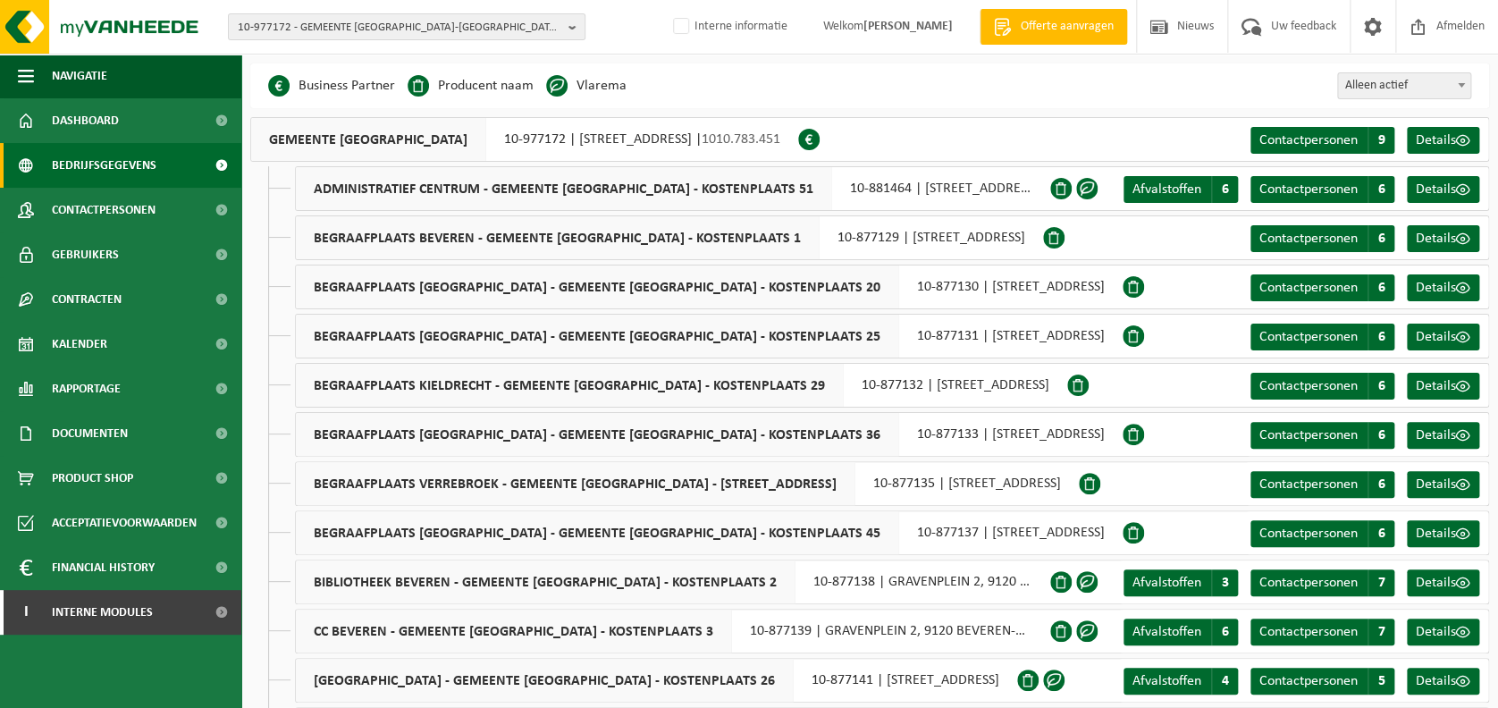
click at [663, 293] on span "BEGRAAFPLAATS HAASDONK - GEMEENTE BEVEREN - KOSTENPLAATS 20" at bounding box center [597, 286] width 603 height 43
drag, startPoint x: 632, startPoint y: 286, endPoint x: 743, endPoint y: 293, distance: 111.1
click at [743, 293] on span "BEGRAAFPLAATS HAASDONK - GEMEENTE BEVEREN - KOSTENPLAATS 20" at bounding box center [597, 286] width 603 height 43
drag, startPoint x: 743, startPoint y: 293, endPoint x: 722, endPoint y: 291, distance: 20.7
click at [722, 291] on span "BEGRAAFPLAATS HAASDONK - GEMEENTE BEVEREN - KOSTENPLAATS 20" at bounding box center [597, 286] width 603 height 43
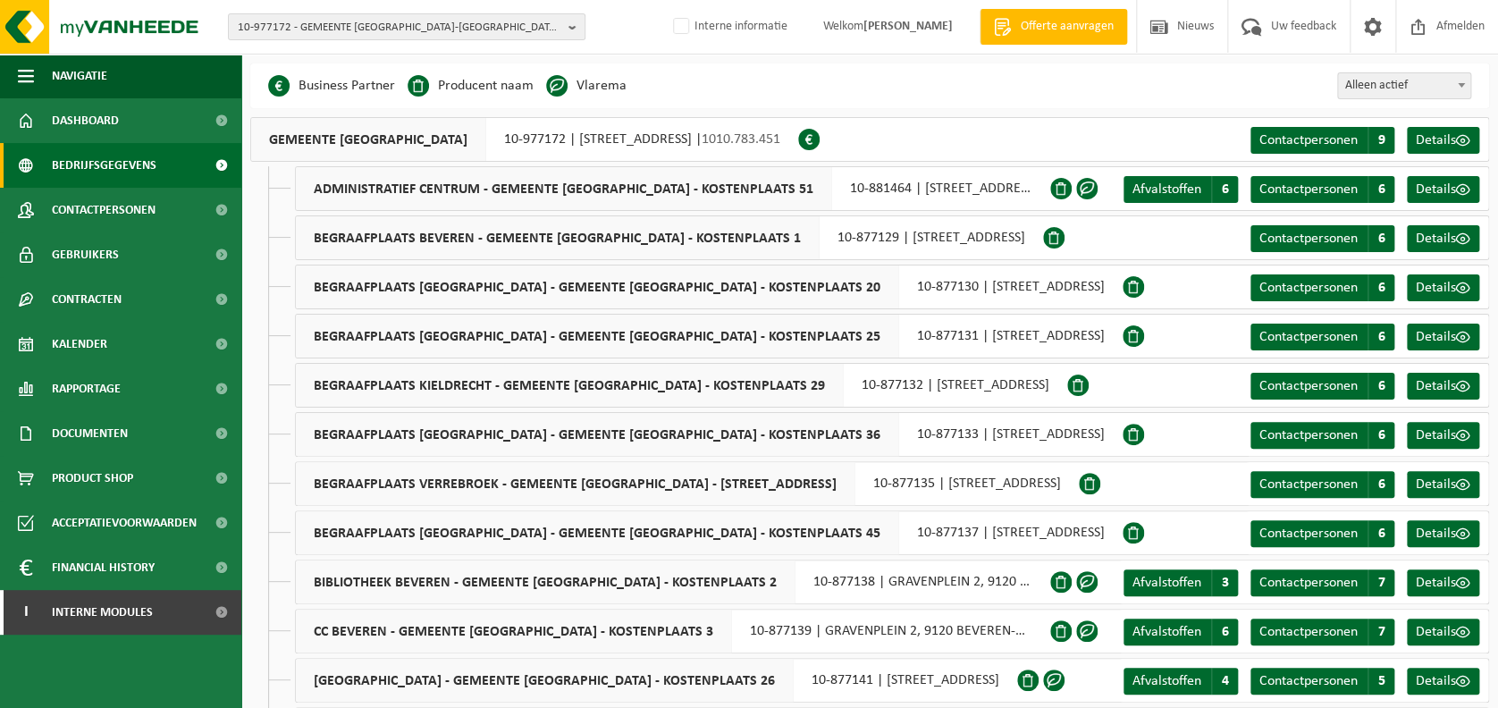
click at [459, 286] on span "BEGRAAFPLAATS HAASDONK - GEMEENTE BEVEREN - KOSTENPLAATS 20" at bounding box center [597, 286] width 603 height 43
drag, startPoint x: 274, startPoint y: 138, endPoint x: 510, endPoint y: 134, distance: 236.0
click at [486, 134] on span "GEMEENTE BEVEREN-KRUIBEKE-ZWIJNDRECHT" at bounding box center [368, 139] width 235 height 43
drag, startPoint x: 272, startPoint y: 136, endPoint x: 551, endPoint y: 136, distance: 278.9
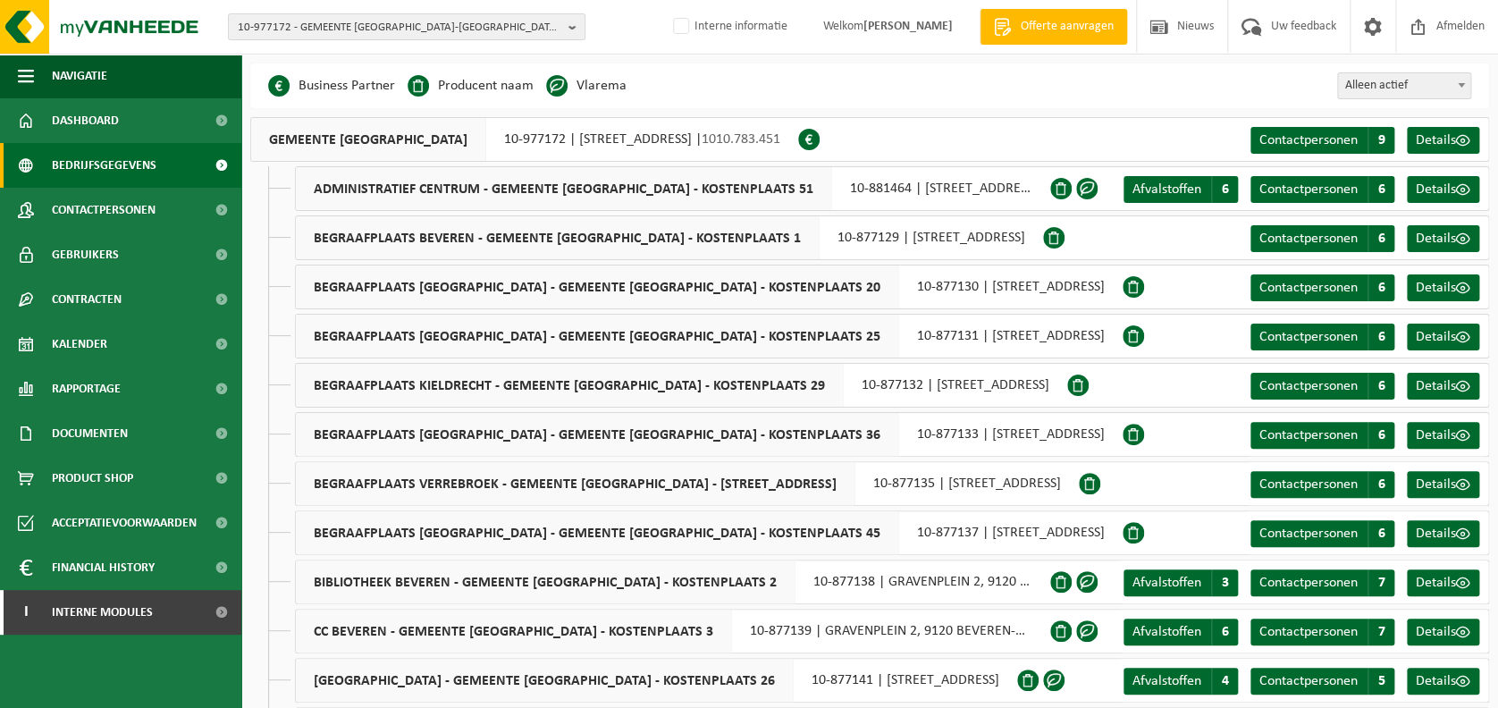
click at [486, 136] on span "GEMEENTE BEVEREN-KRUIBEKE-ZWIJNDRECHT" at bounding box center [368, 139] width 235 height 43
drag, startPoint x: 551, startPoint y: 136, endPoint x: 446, endPoint y: 202, distance: 123.7
click at [446, 202] on span "ADMINISTRATIEF CENTRUM - GEMEENTE BEVEREN - KOSTENPLAATS 51" at bounding box center [564, 188] width 536 height 43
click at [569, 30] on b "button" at bounding box center [576, 26] width 16 height 25
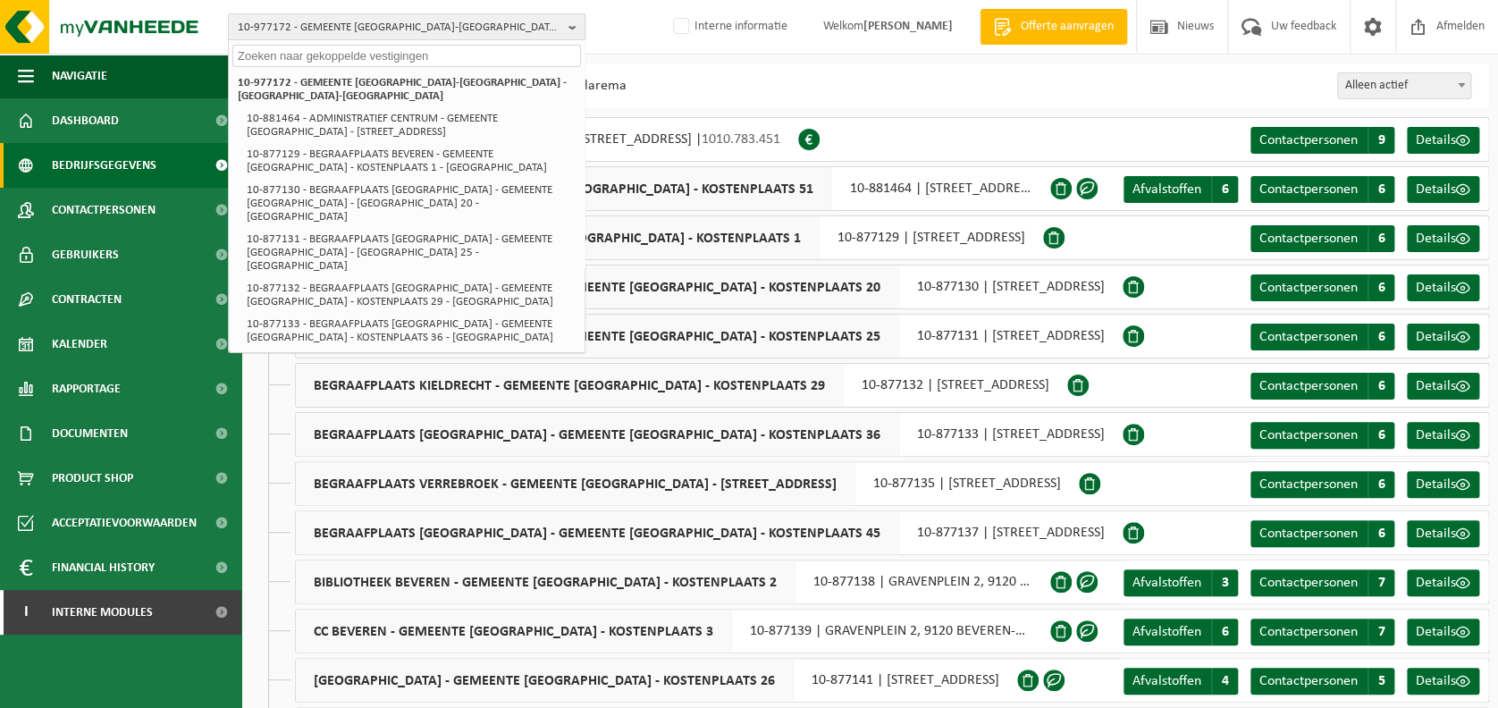
click at [572, 26] on b "button" at bounding box center [576, 26] width 16 height 25
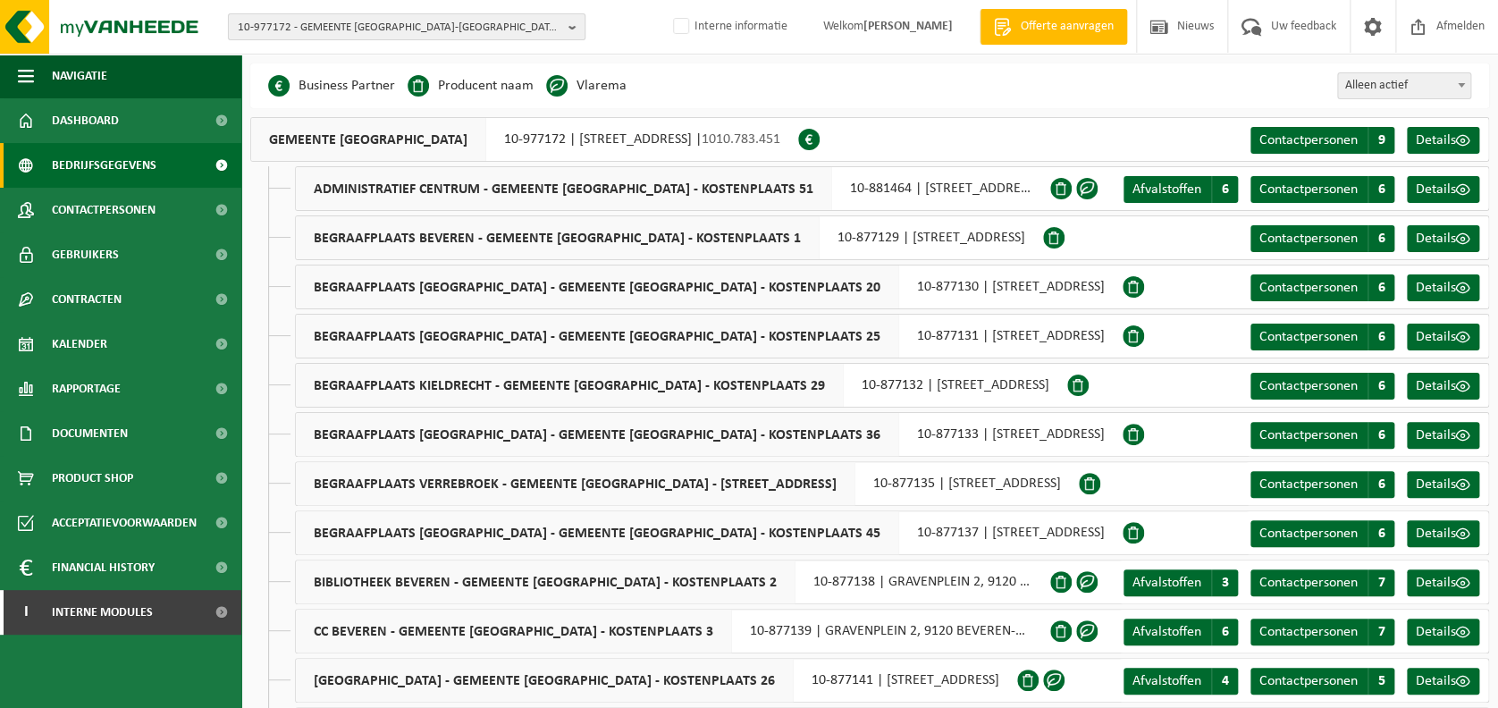
click at [572, 26] on b "button" at bounding box center [576, 26] width 16 height 25
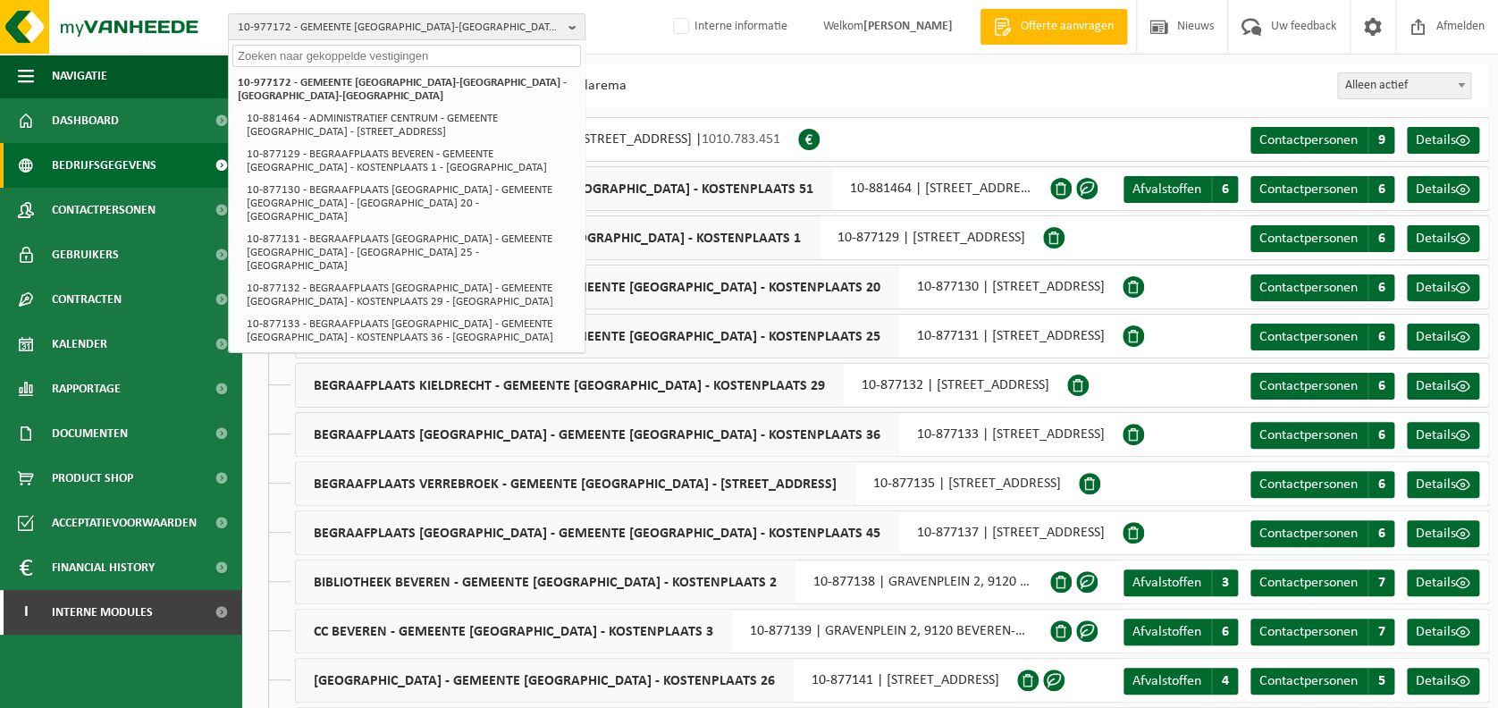
click at [572, 26] on b "button" at bounding box center [576, 26] width 16 height 25
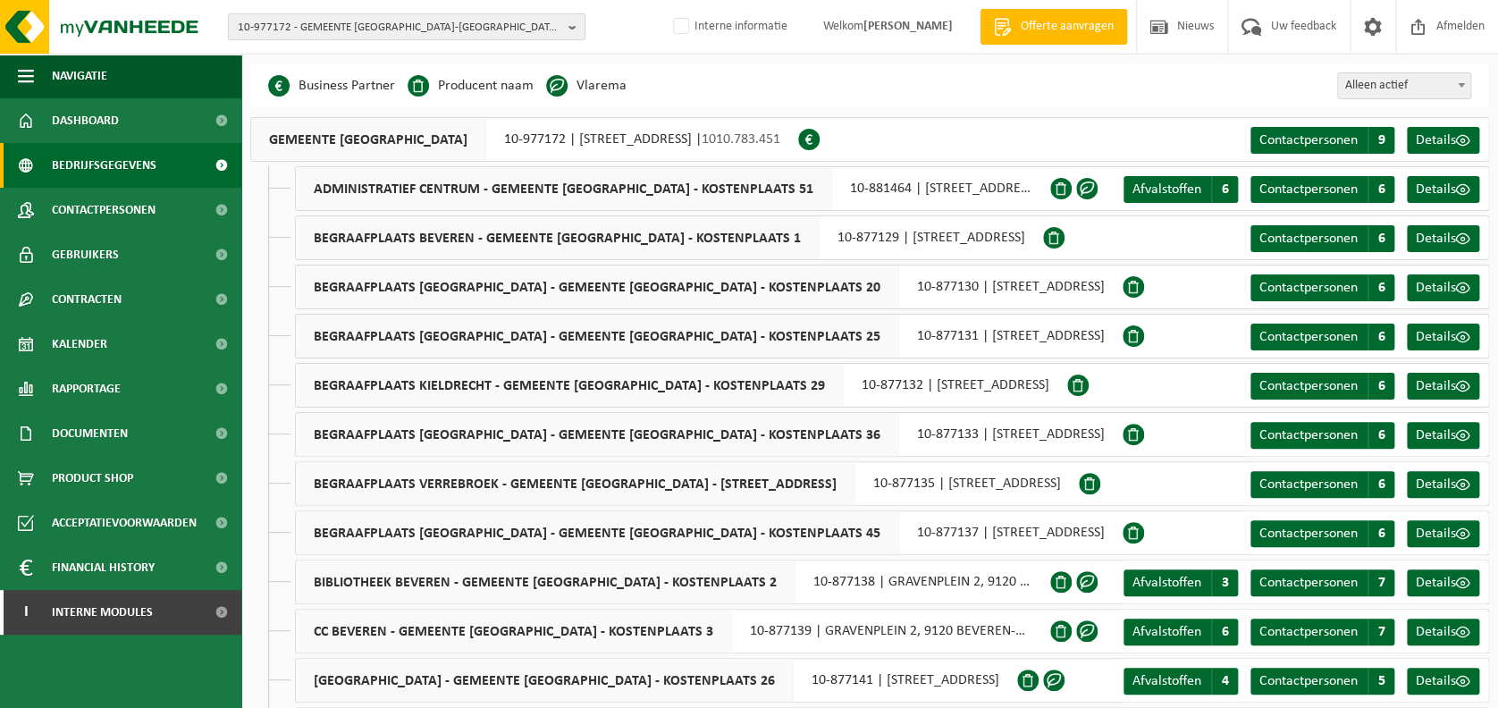
click at [572, 26] on b "button" at bounding box center [576, 26] width 16 height 25
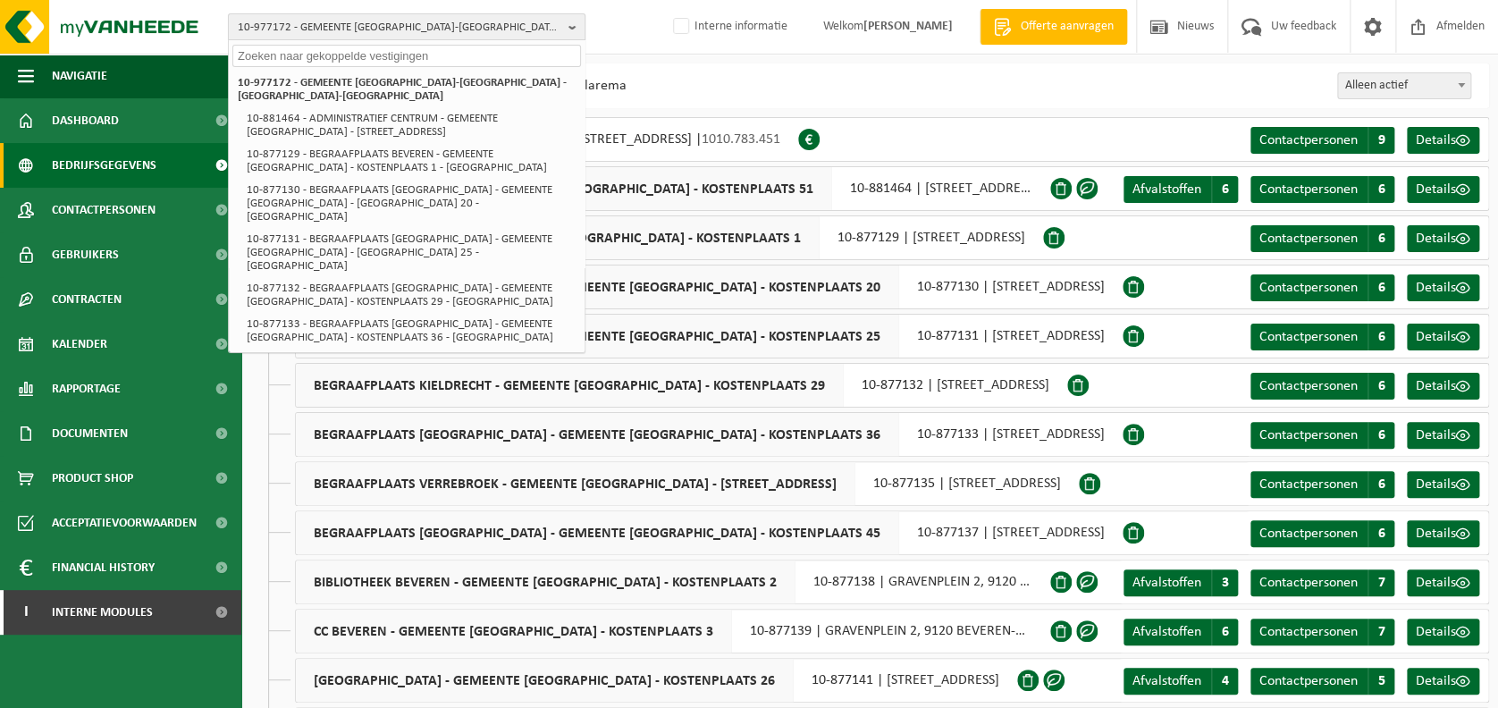
click at [572, 26] on b "button" at bounding box center [576, 26] width 16 height 25
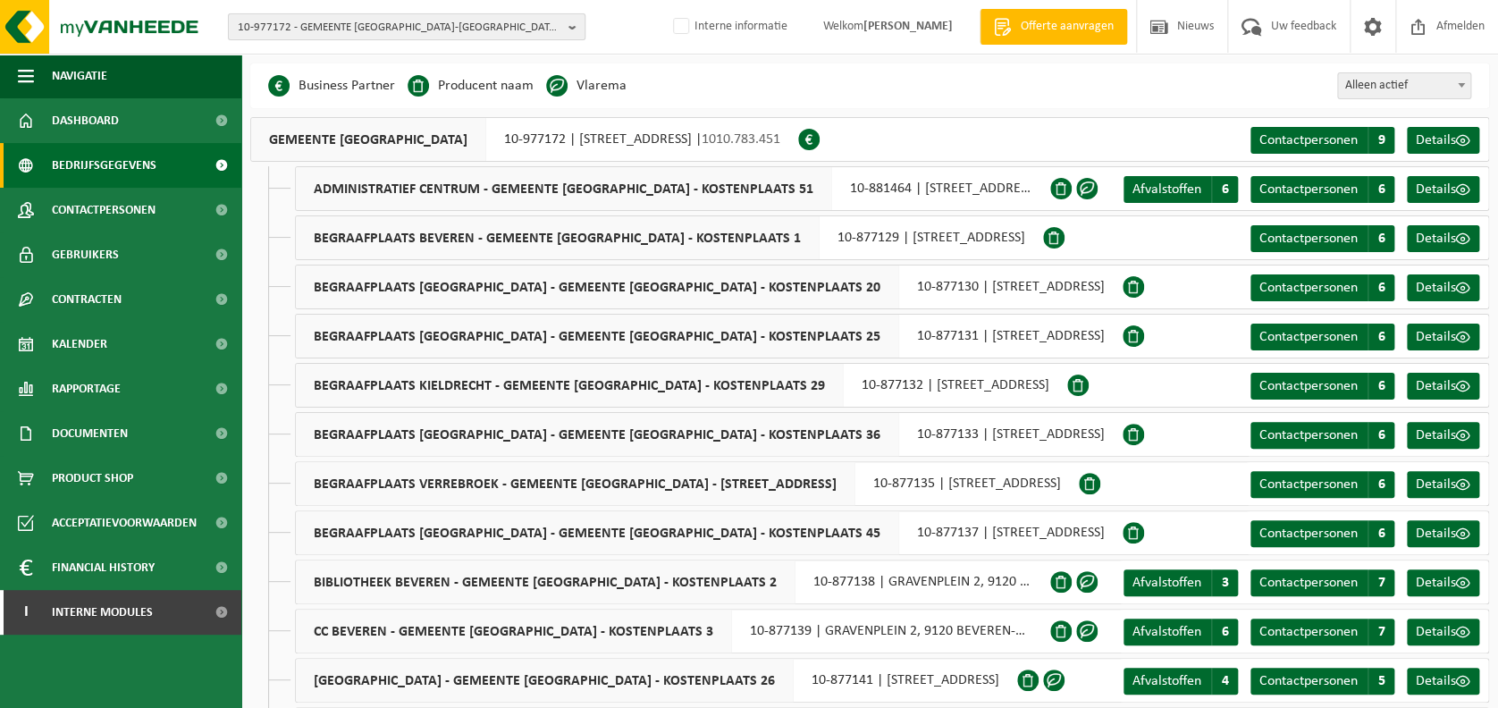
click at [449, 29] on span "10-977172 - GEMEENTE [GEOGRAPHIC_DATA]-[GEOGRAPHIC_DATA] - [GEOGRAPHIC_DATA]-[G…" at bounding box center [400, 27] width 324 height 27
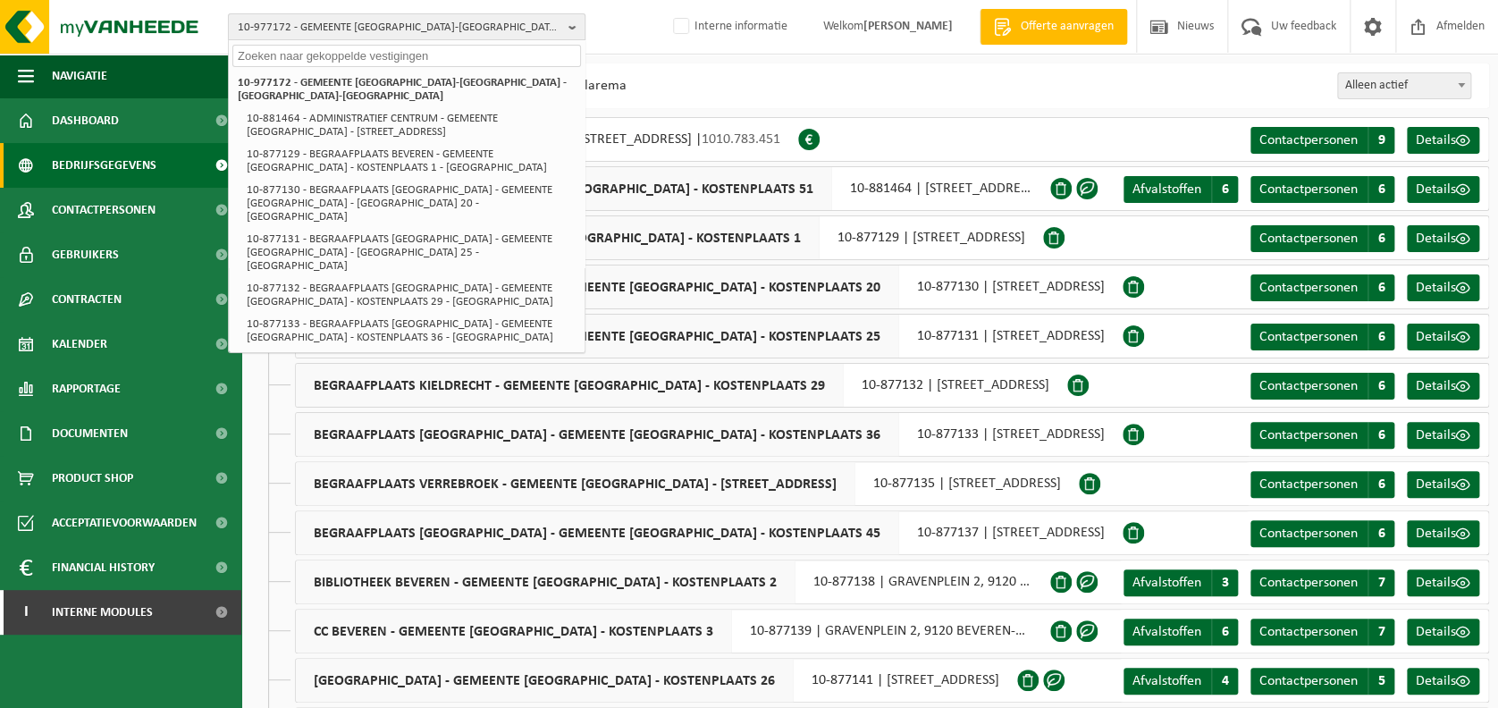
click at [572, 26] on b "button" at bounding box center [576, 26] width 16 height 25
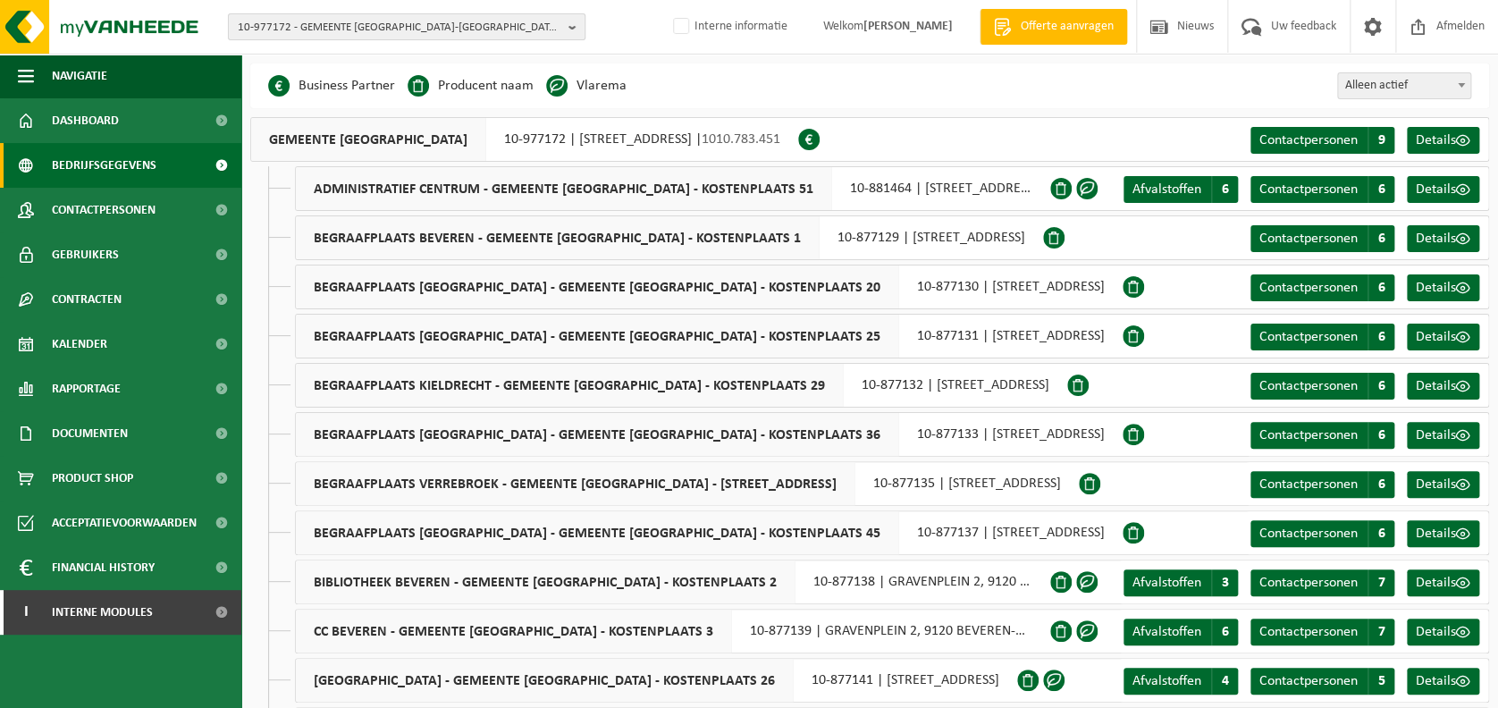
click at [572, 26] on b "button" at bounding box center [576, 26] width 16 height 25
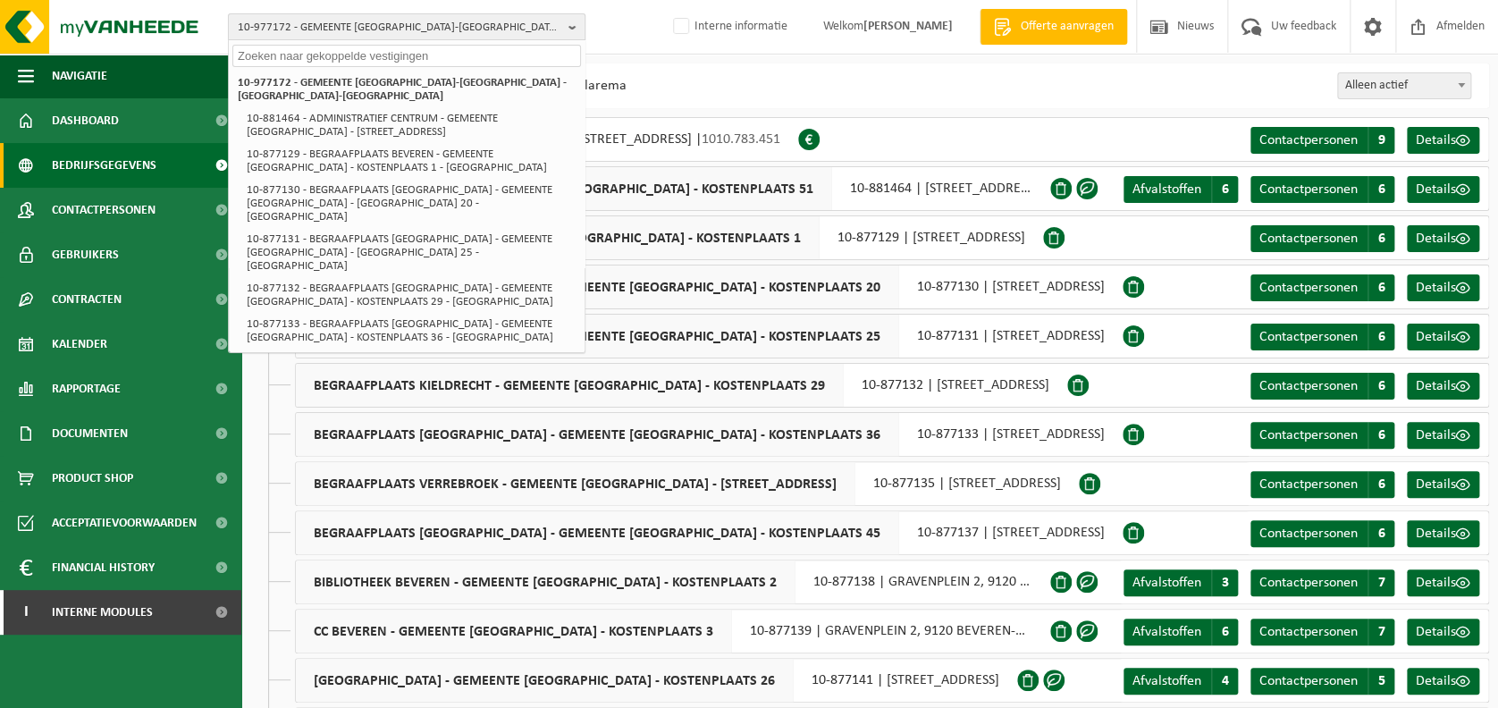
click at [572, 26] on b "button" at bounding box center [576, 26] width 16 height 25
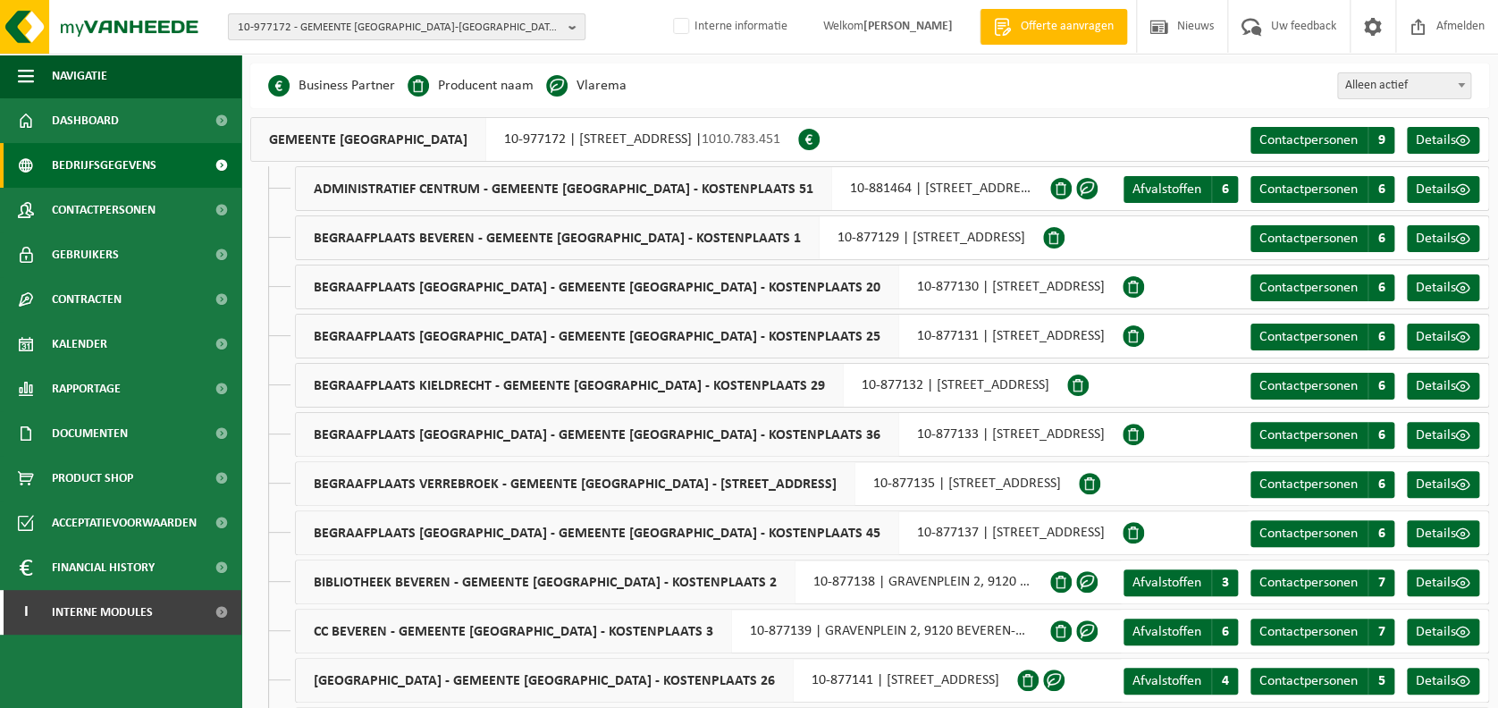
click at [572, 26] on b "button" at bounding box center [576, 26] width 16 height 25
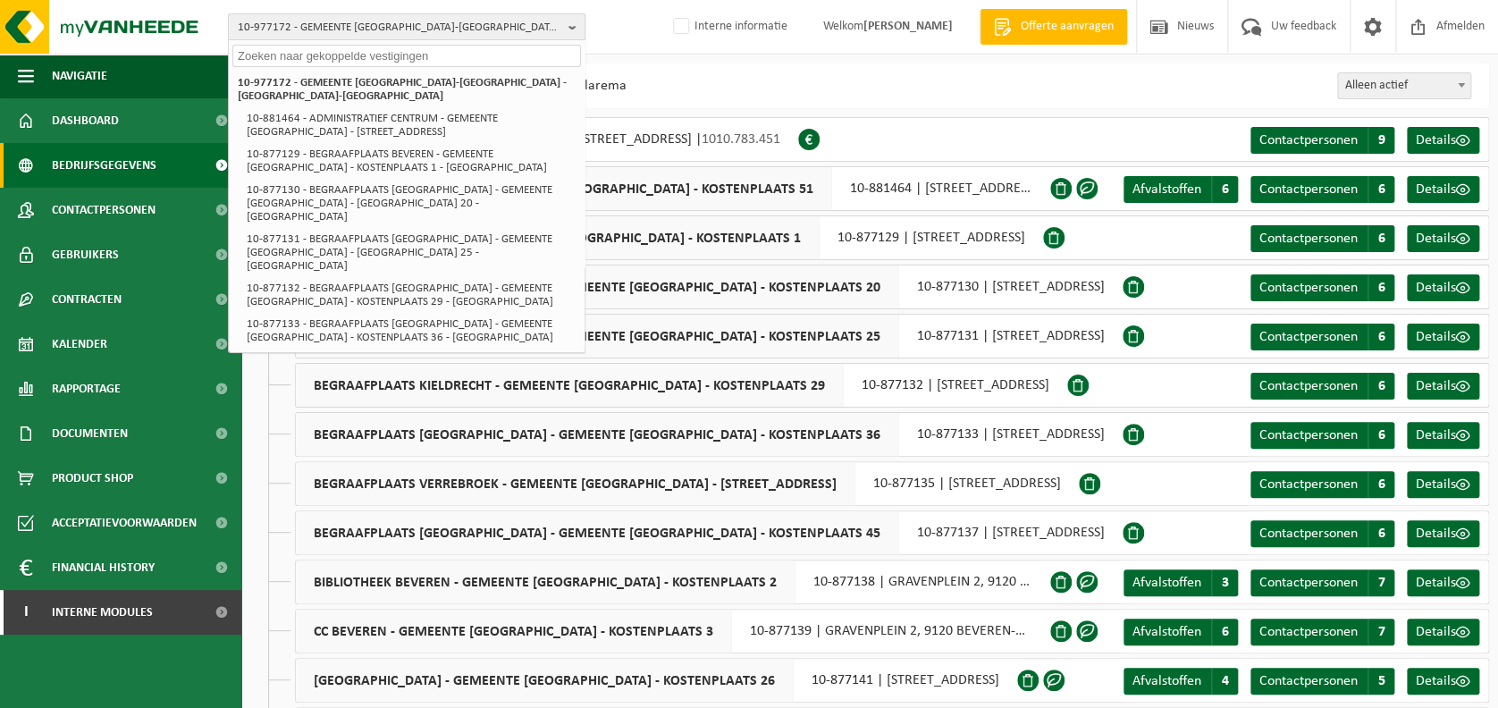
click at [570, 30] on b "button" at bounding box center [576, 26] width 16 height 25
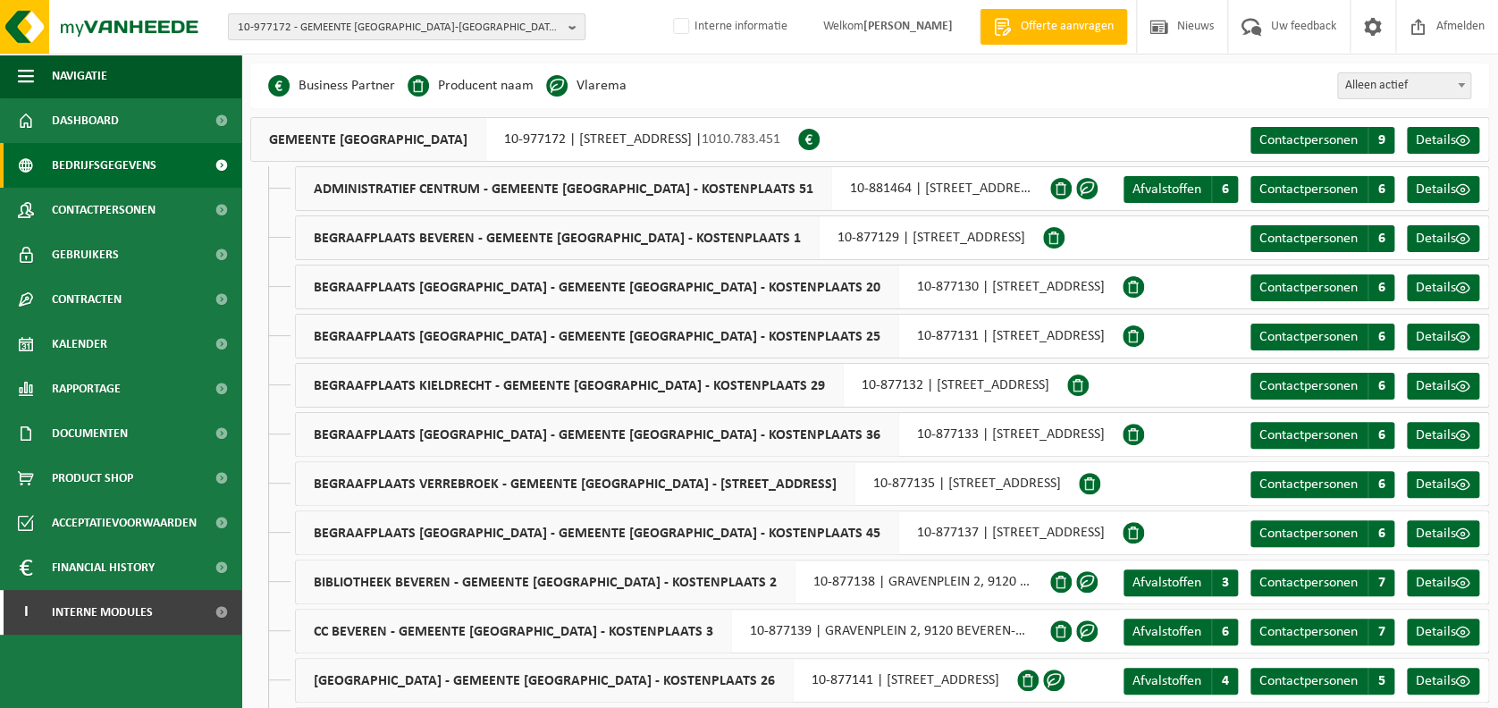
click at [500, 28] on span "10-977172 - GEMEENTE [GEOGRAPHIC_DATA]-[GEOGRAPHIC_DATA] - [GEOGRAPHIC_DATA]-[G…" at bounding box center [400, 27] width 324 height 27
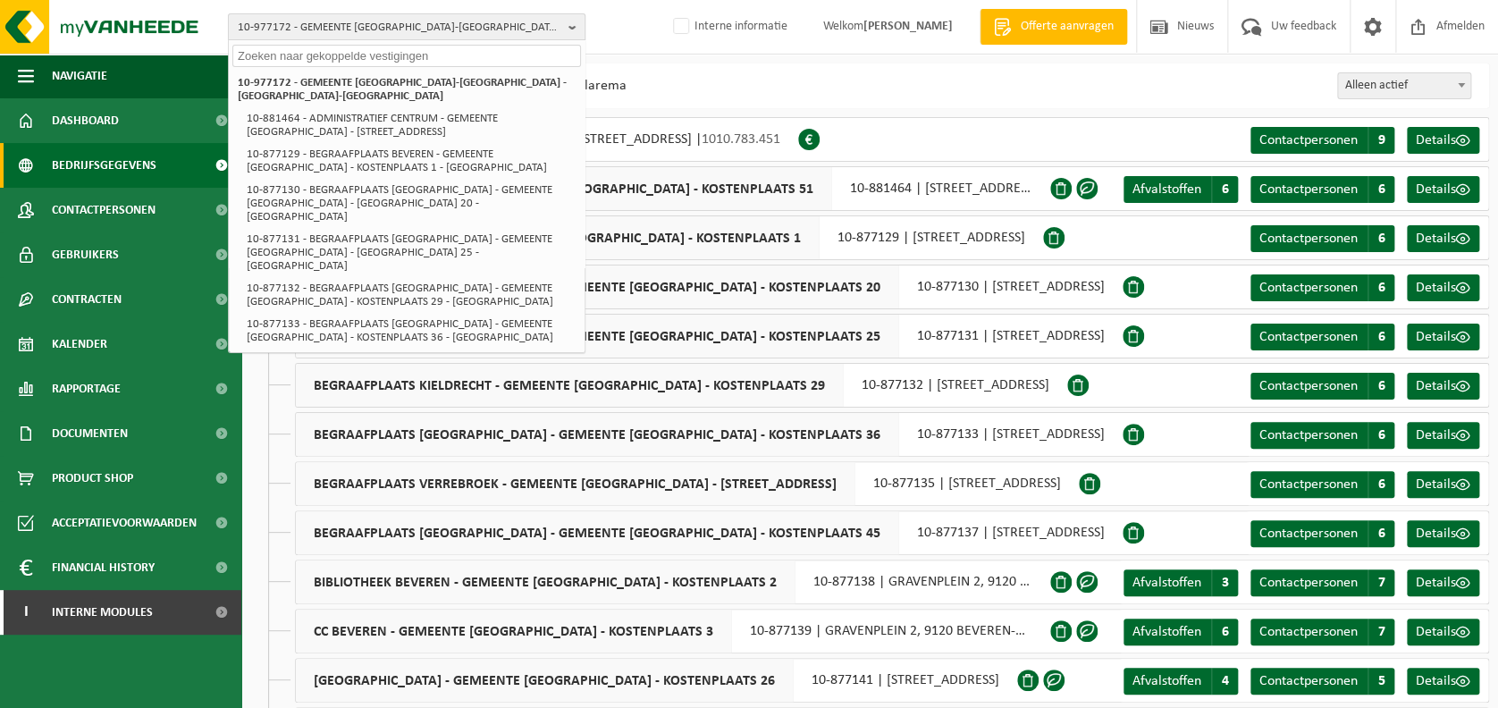
click at [550, 28] on span "10-977172 - GEMEENTE [GEOGRAPHIC_DATA]-[GEOGRAPHIC_DATA] - [GEOGRAPHIC_DATA]-[G…" at bounding box center [400, 27] width 324 height 27
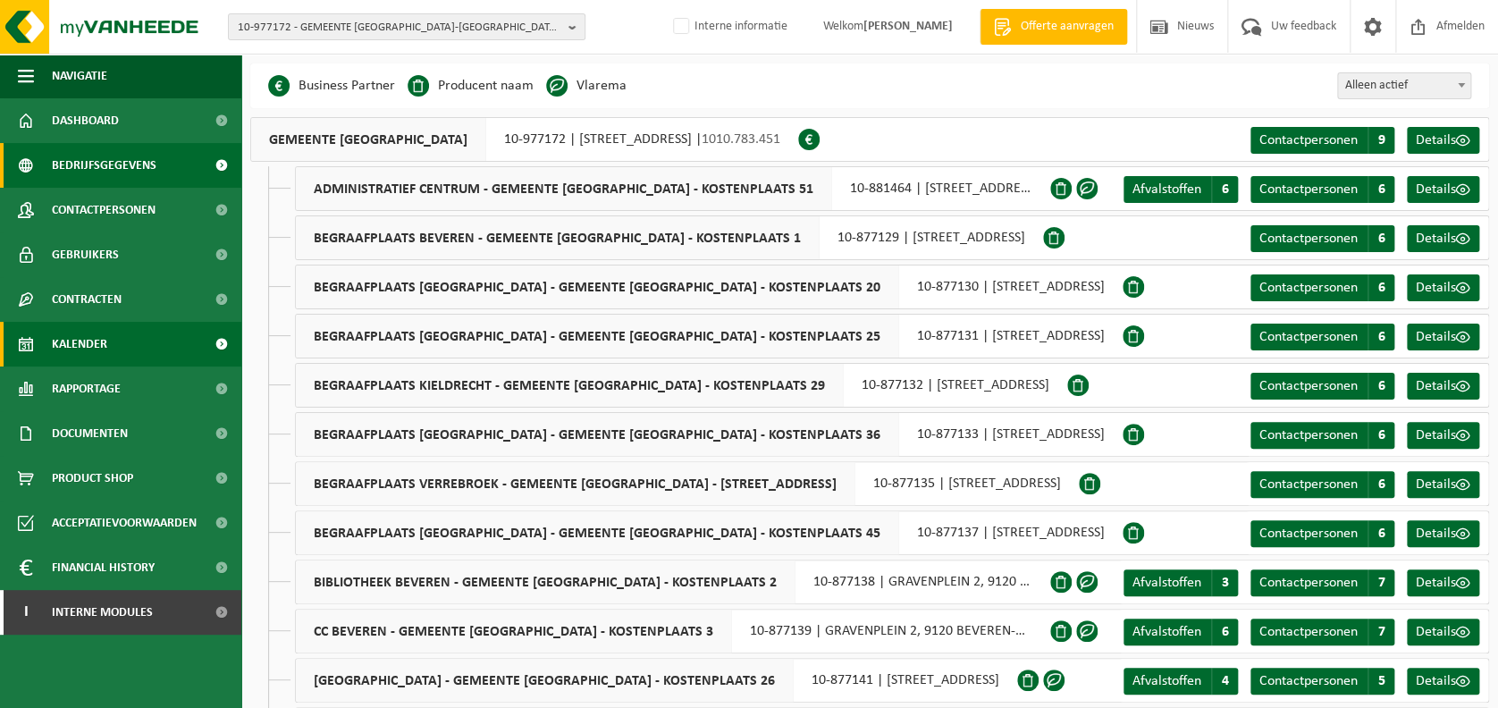
click at [121, 324] on link "Kalender" at bounding box center [120, 344] width 241 height 45
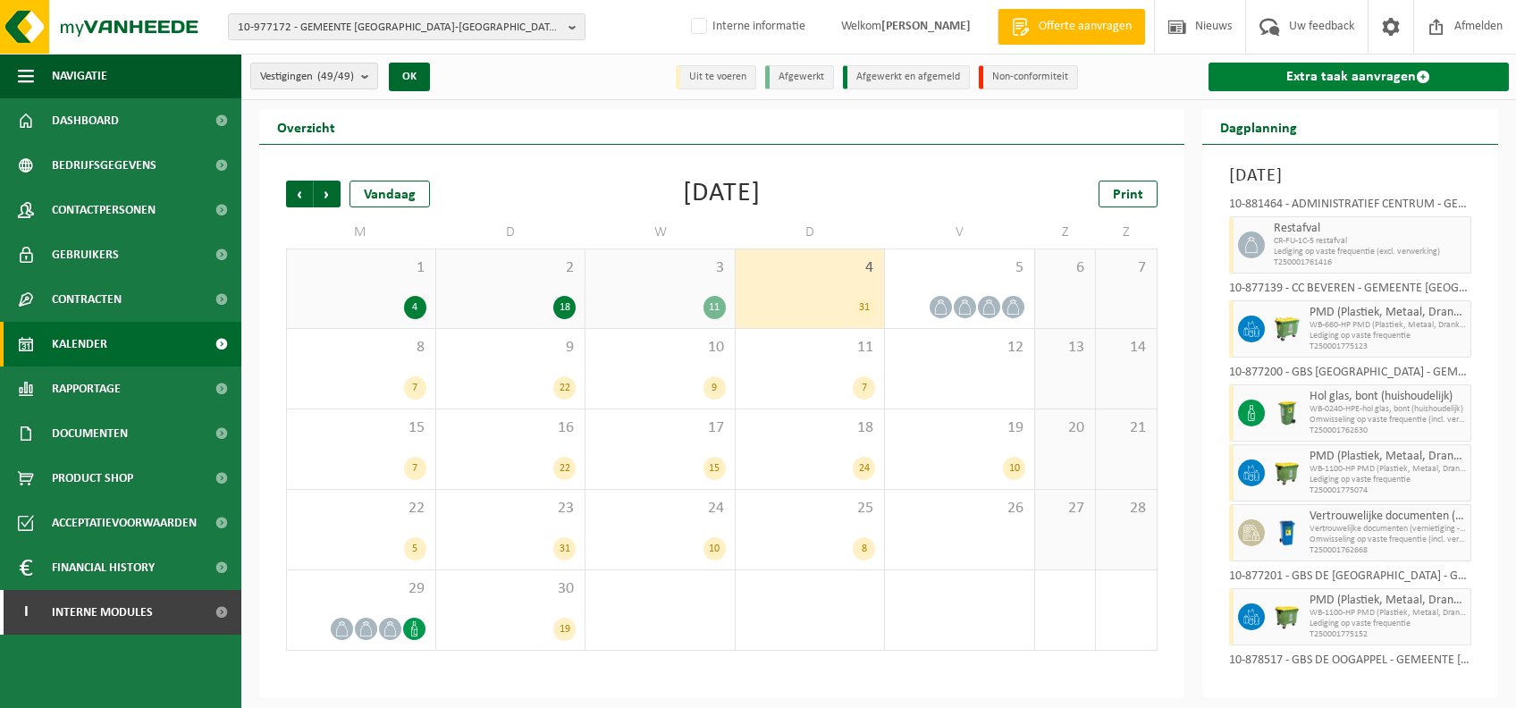
click at [1437, 78] on link "Extra taak aanvragen" at bounding box center [1358, 77] width 301 height 29
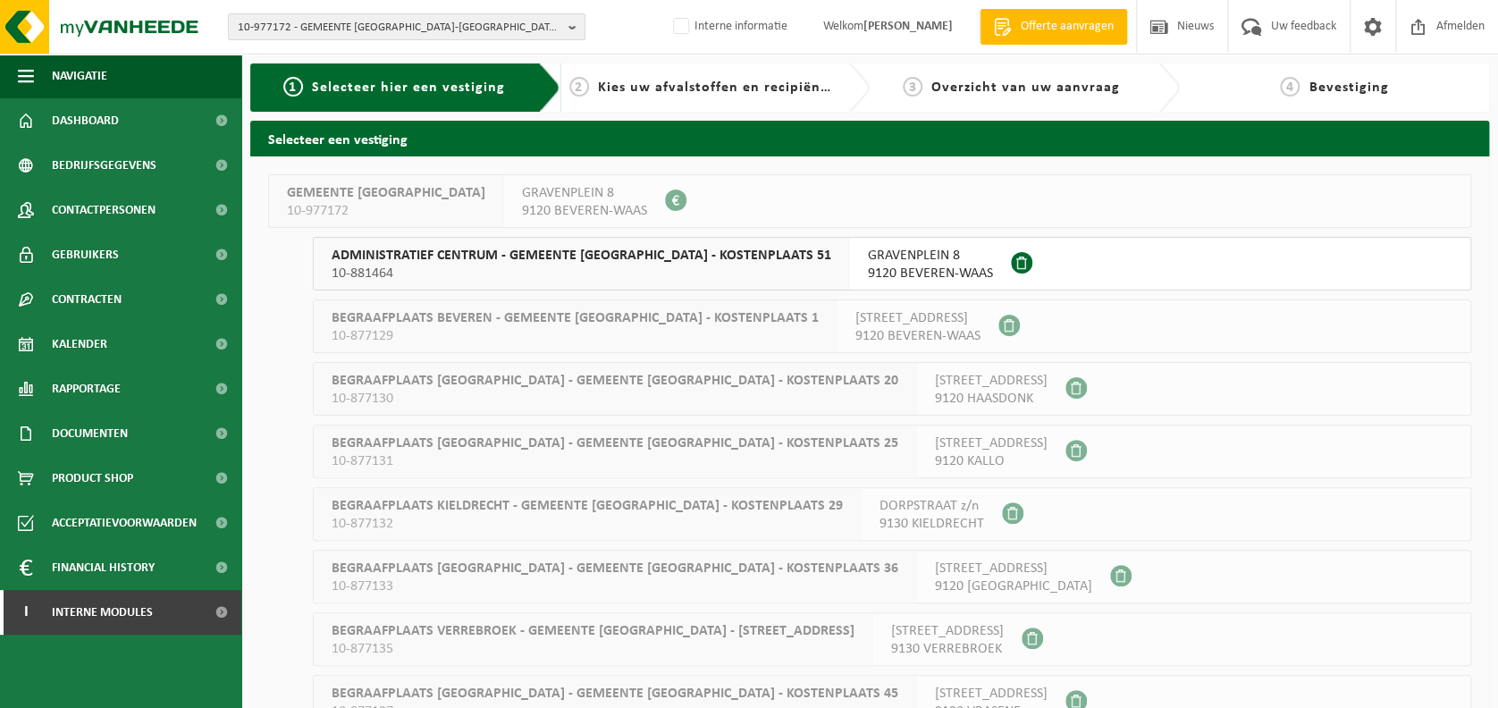
click at [548, 265] on span "10-881464" at bounding box center [582, 274] width 500 height 18
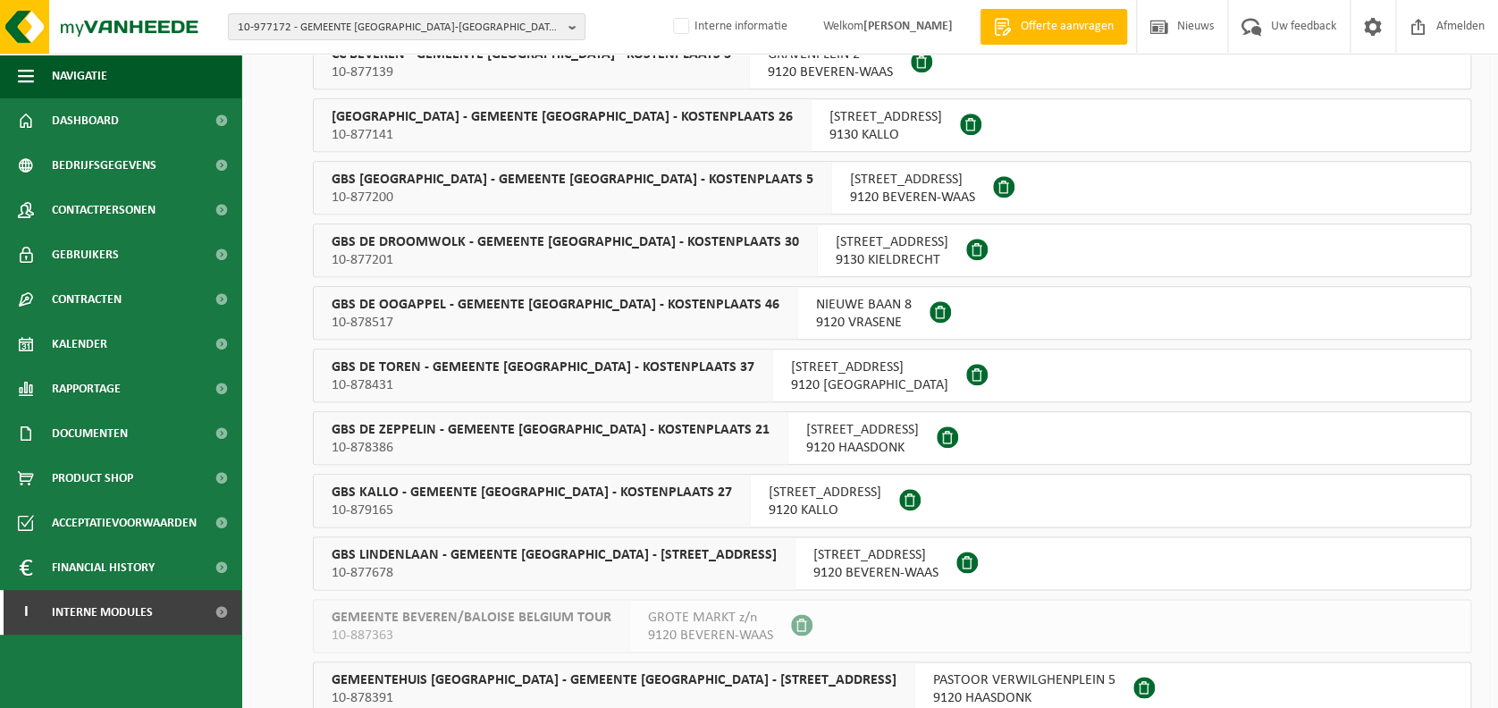
scroll to position [861, 0]
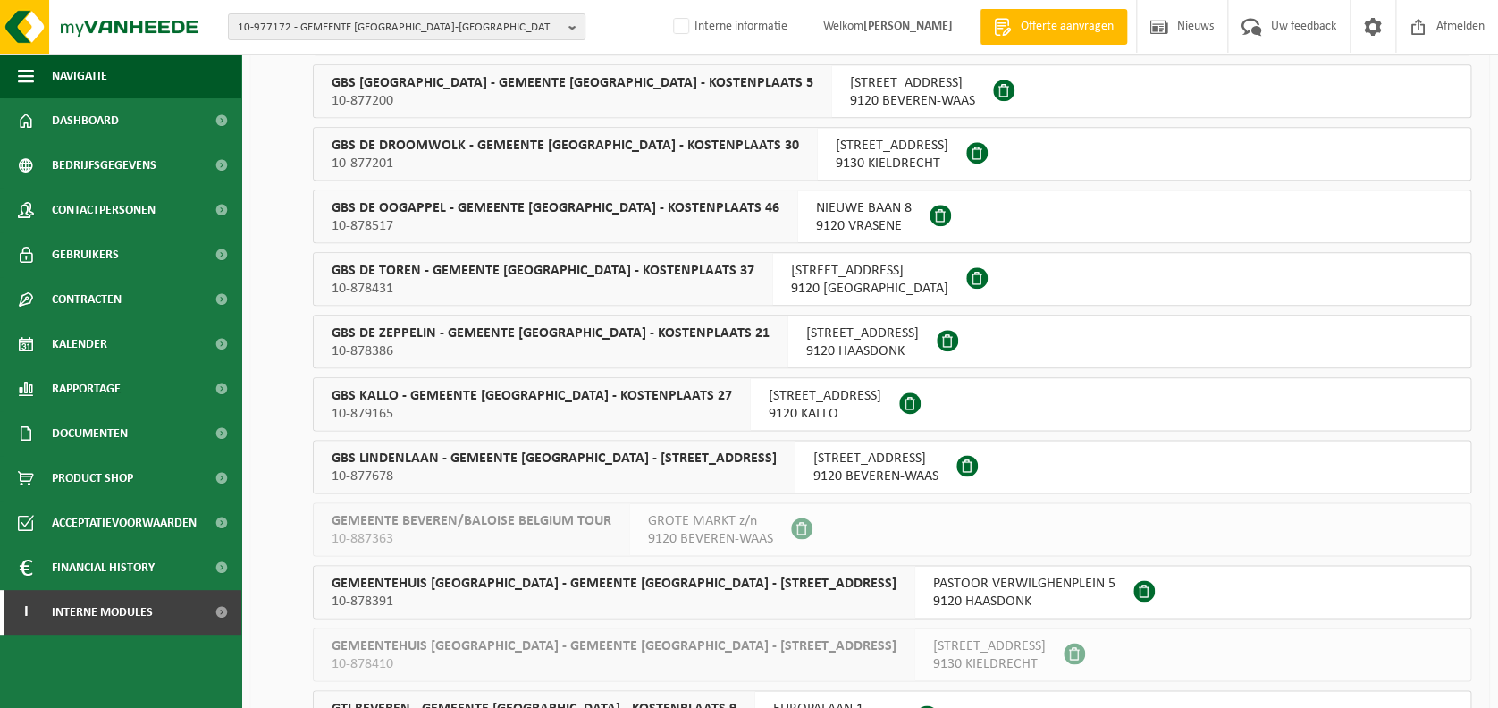
click at [515, 278] on span "GBS DE TOREN - GEMEENTE BEVEREN - KOSTENPLAATS 37" at bounding box center [543, 271] width 423 height 18
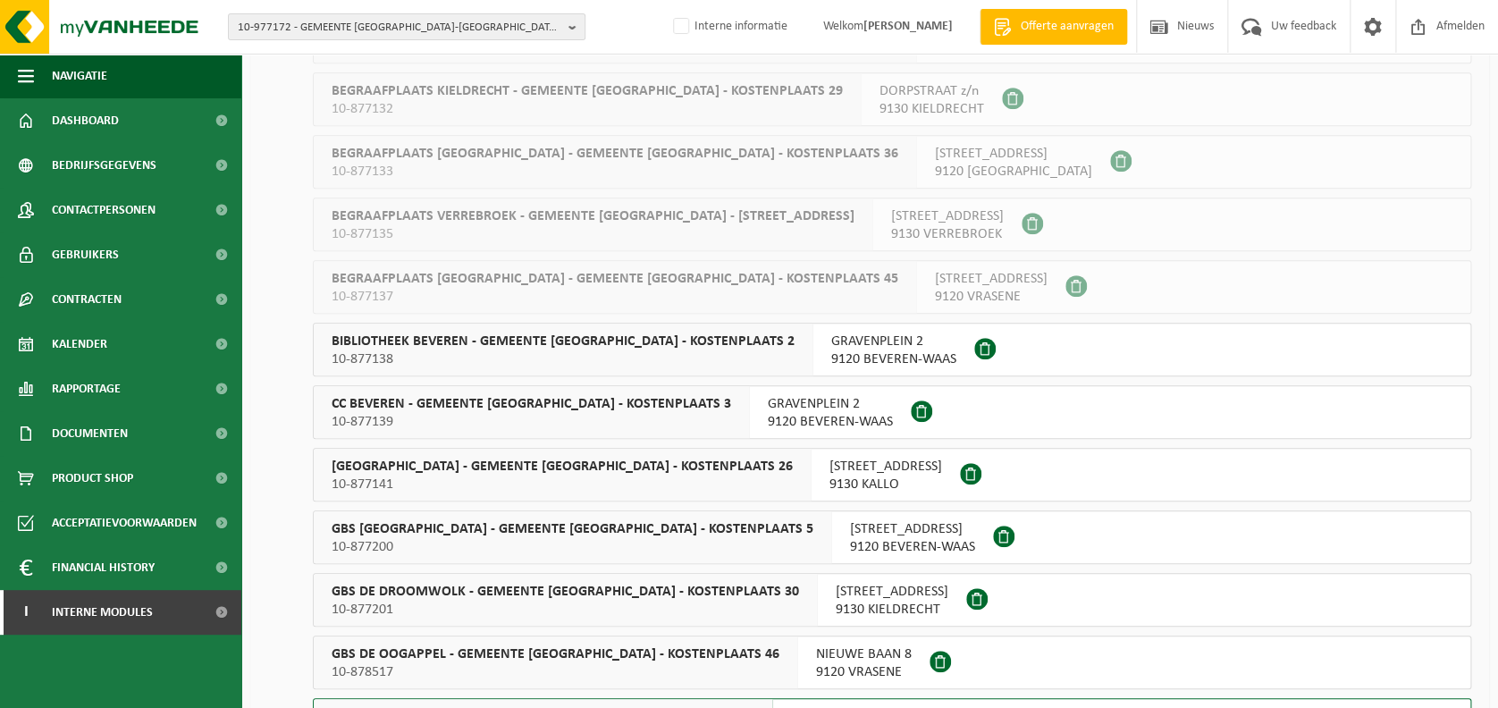
scroll to position [0, 0]
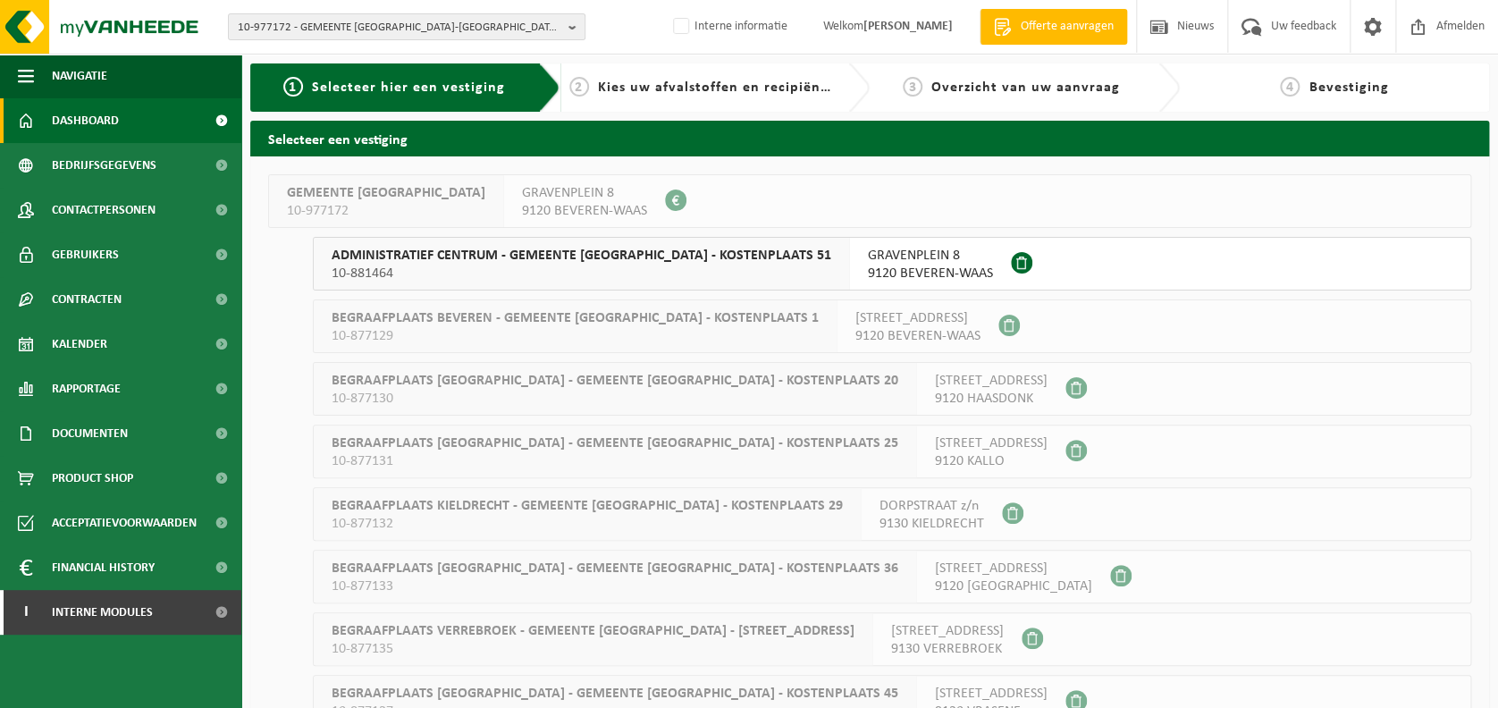
click at [100, 134] on span "Dashboard" at bounding box center [85, 120] width 67 height 45
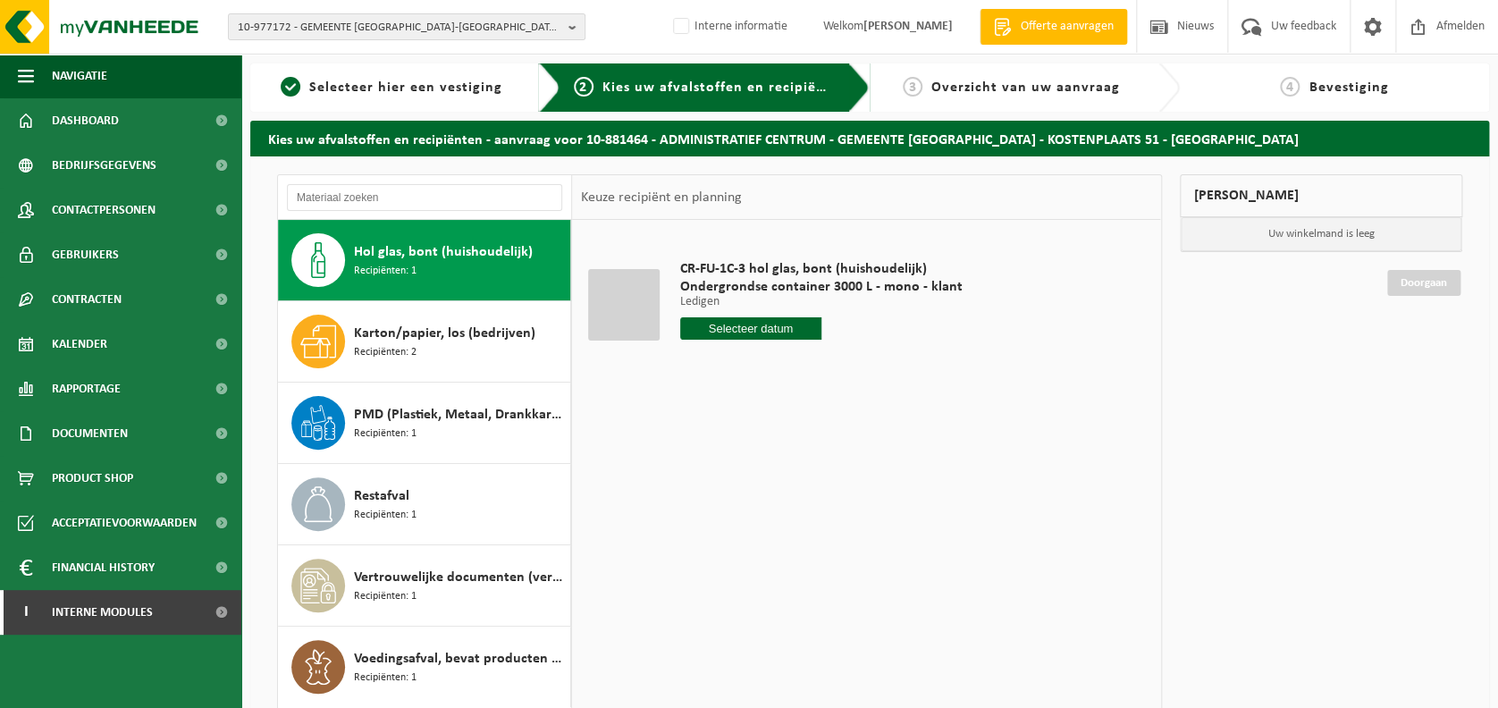
scroll to position [164, 0]
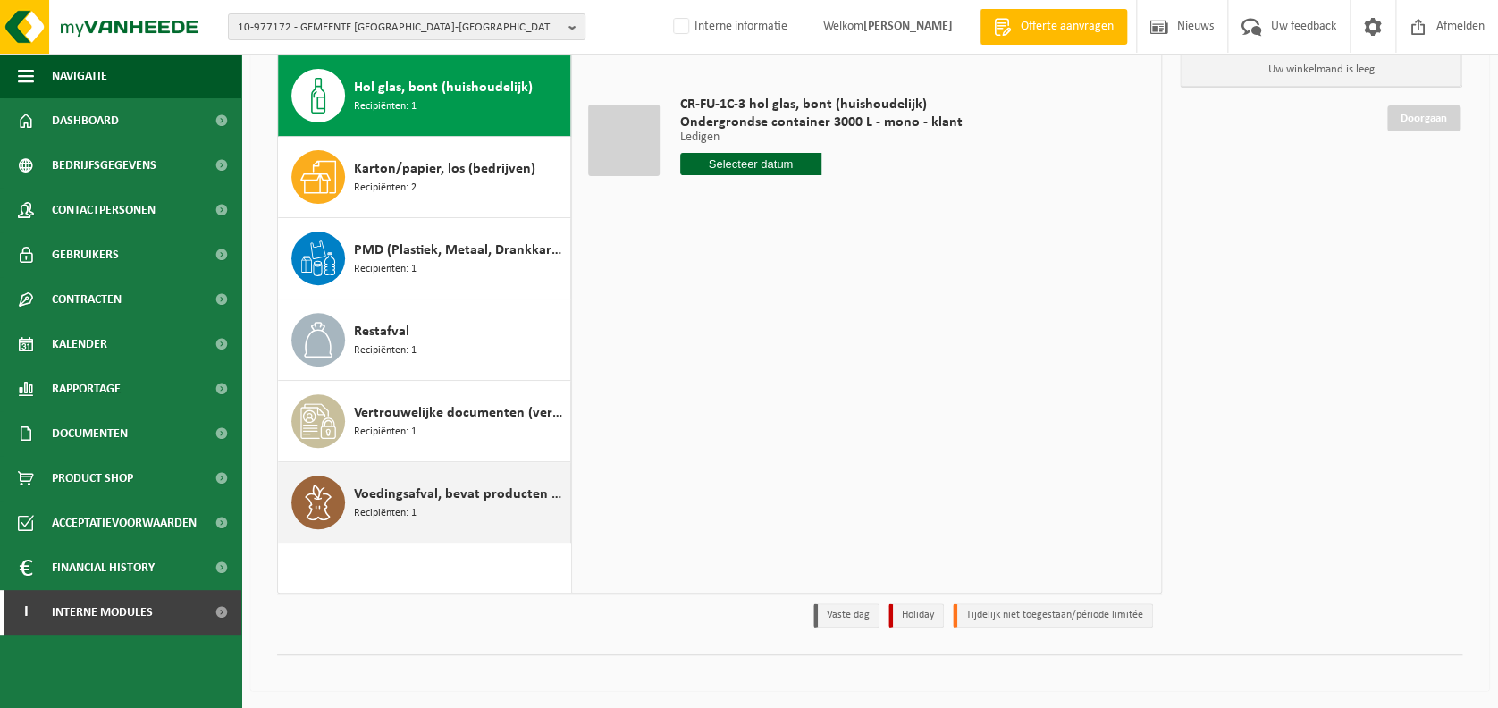
click at [429, 532] on div "Voedingsafval, bevat producten van dierlijke oorsprong, onverpakt, categorie 3 …" at bounding box center [424, 502] width 293 height 80
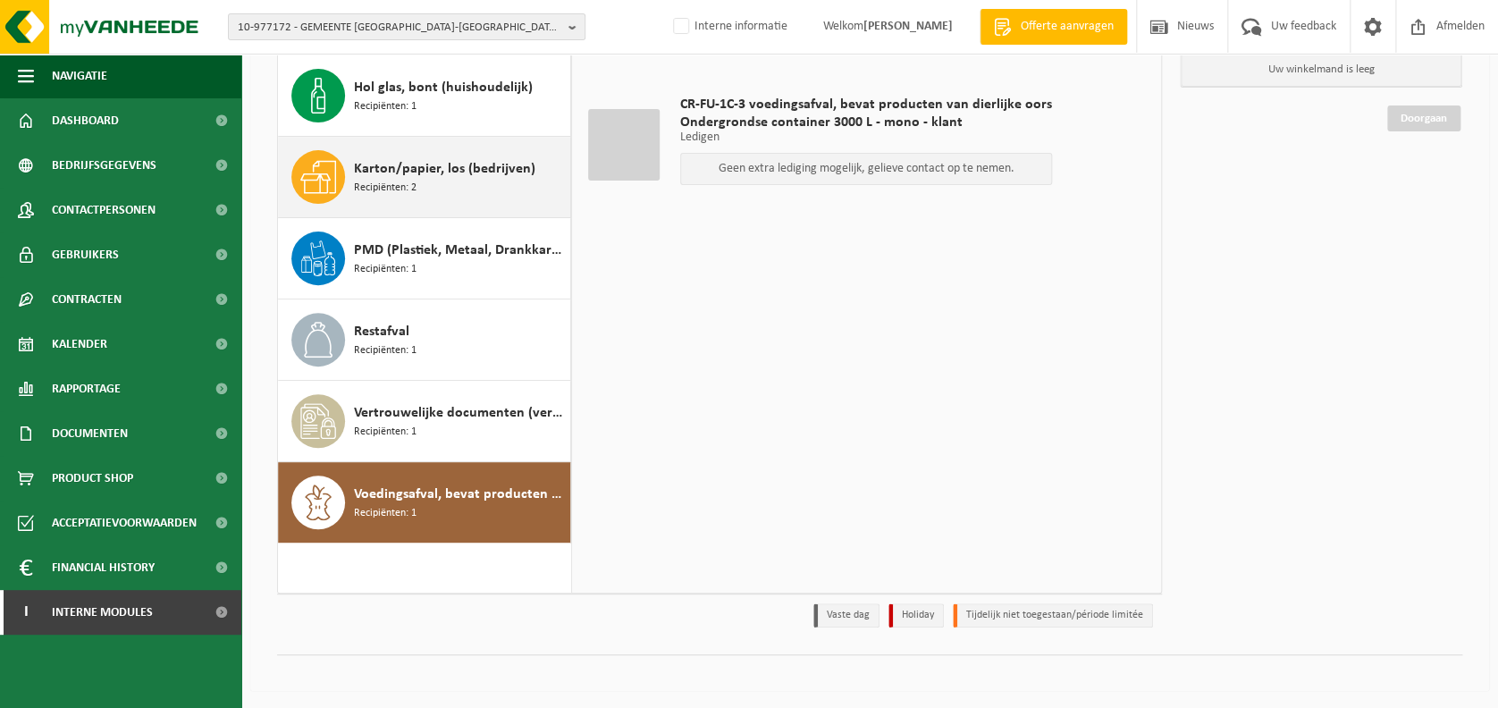
click at [432, 206] on div "Karton/papier, los (bedrijven) Recipiënten: 2" at bounding box center [424, 177] width 293 height 80
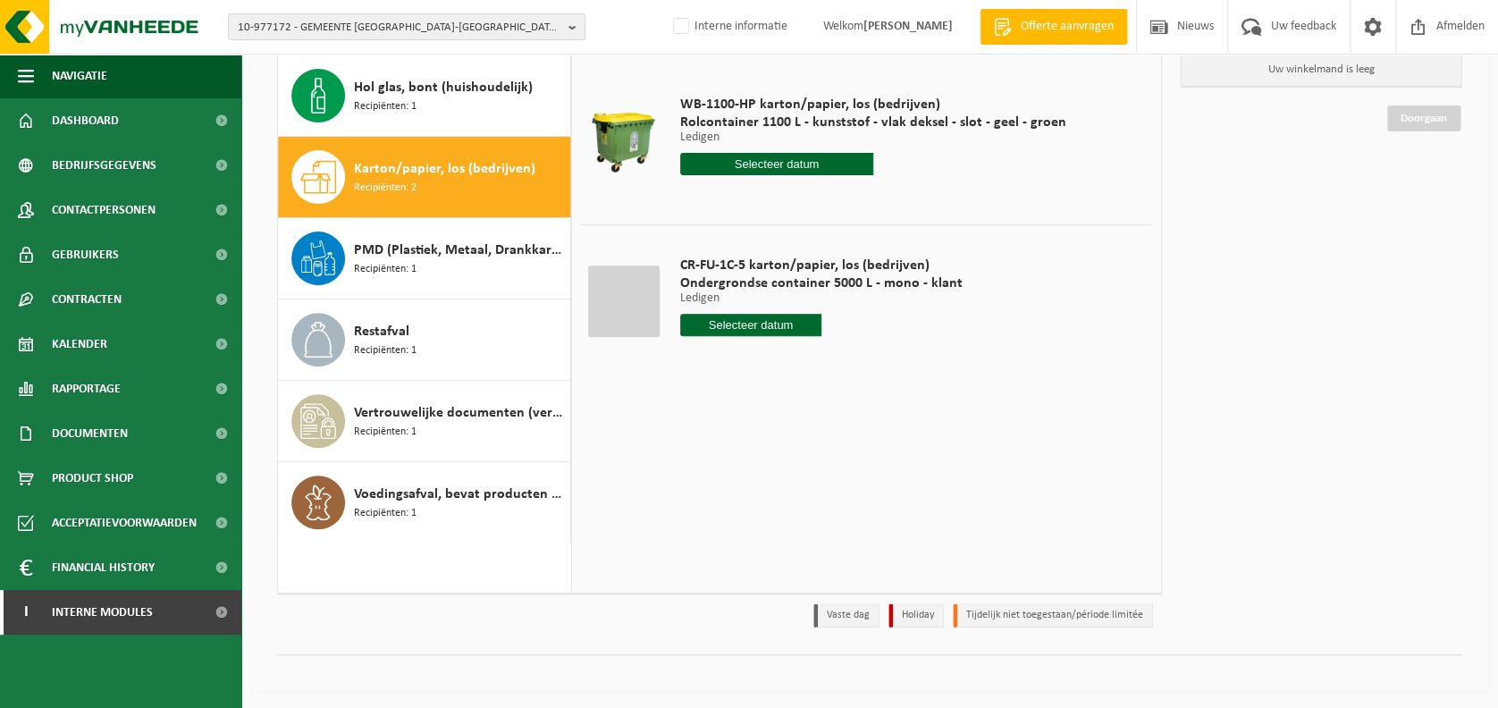
scroll to position [0, 0]
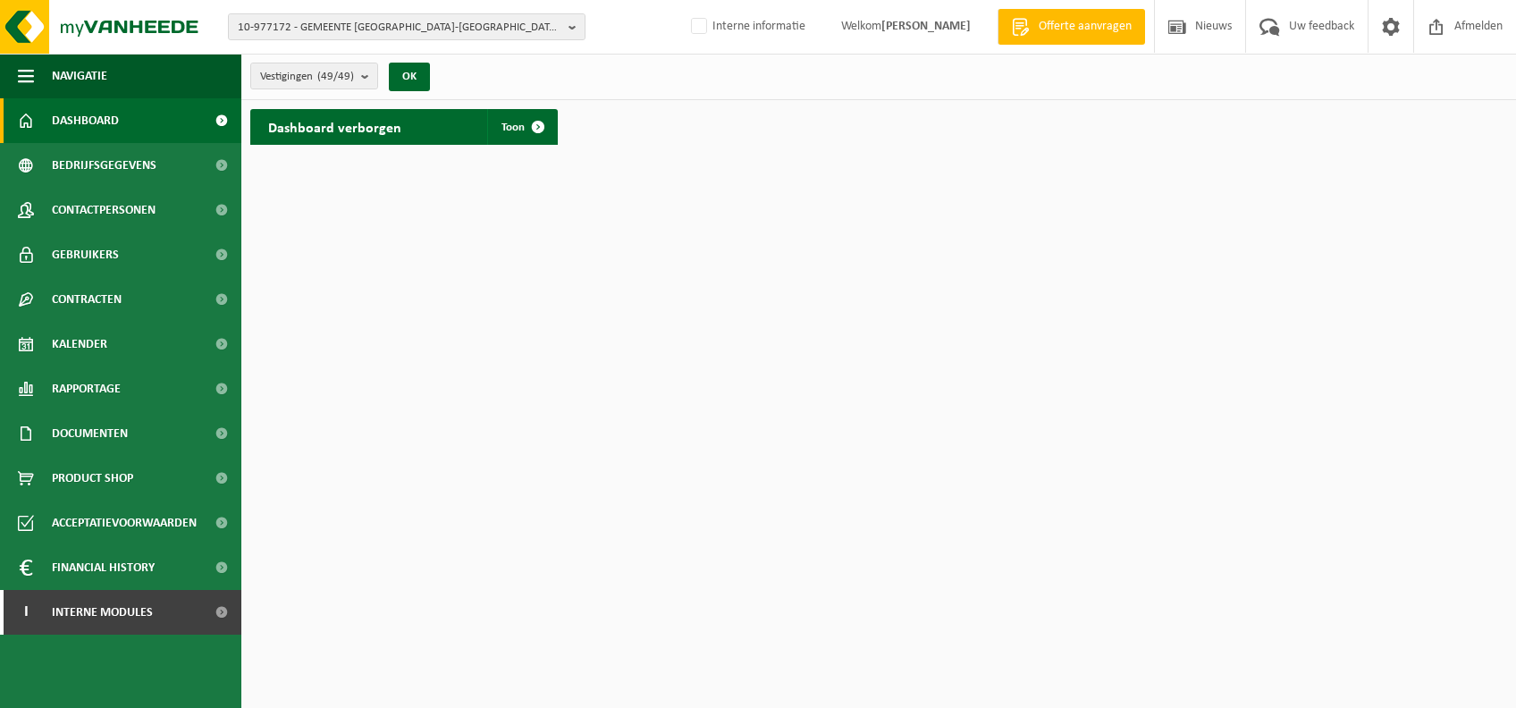
click at [166, 122] on link "Dashboard" at bounding box center [120, 120] width 241 height 45
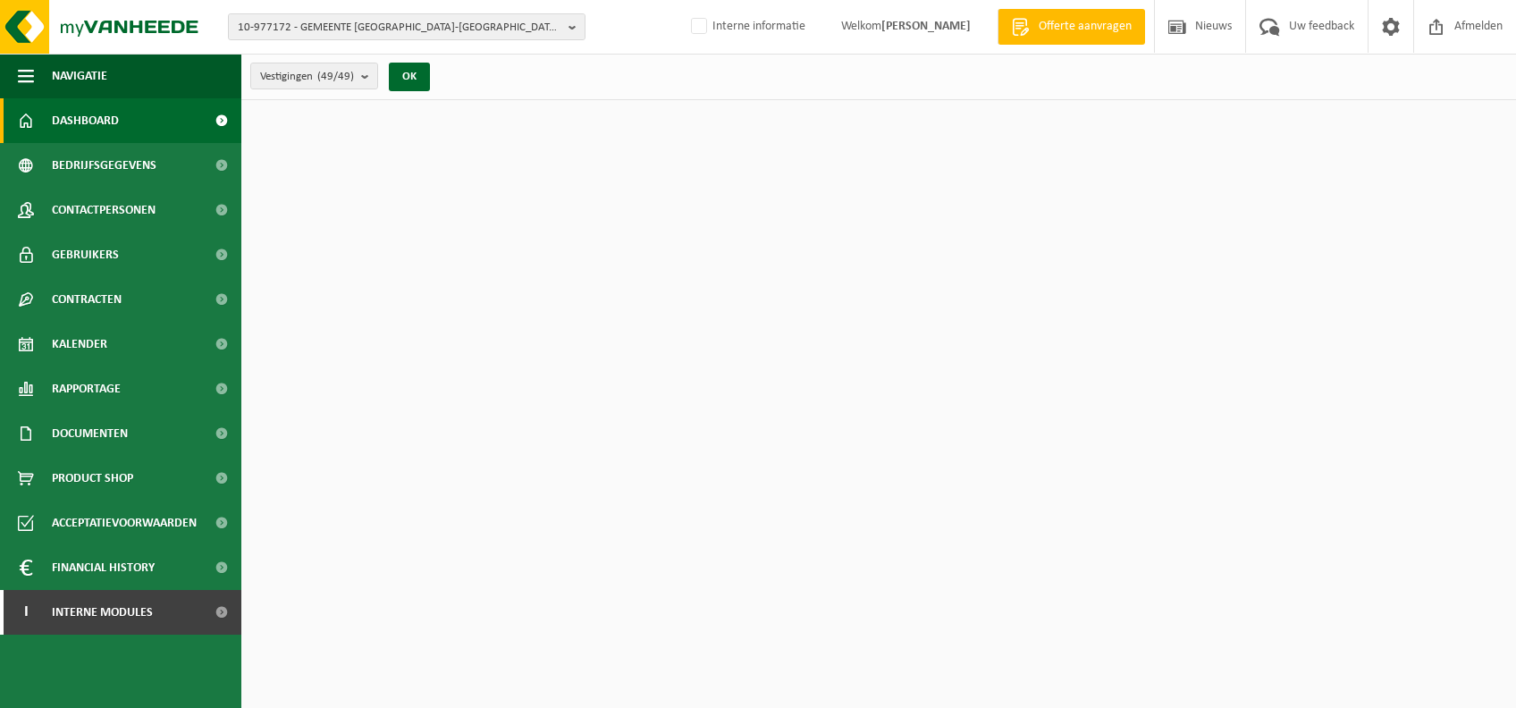
click at [280, 0] on html "10-977172 - GEMEENTE [GEOGRAPHIC_DATA]-[GEOGRAPHIC_DATA]-[GEOGRAPHIC_DATA] - [G…" at bounding box center [758, 354] width 1516 height 708
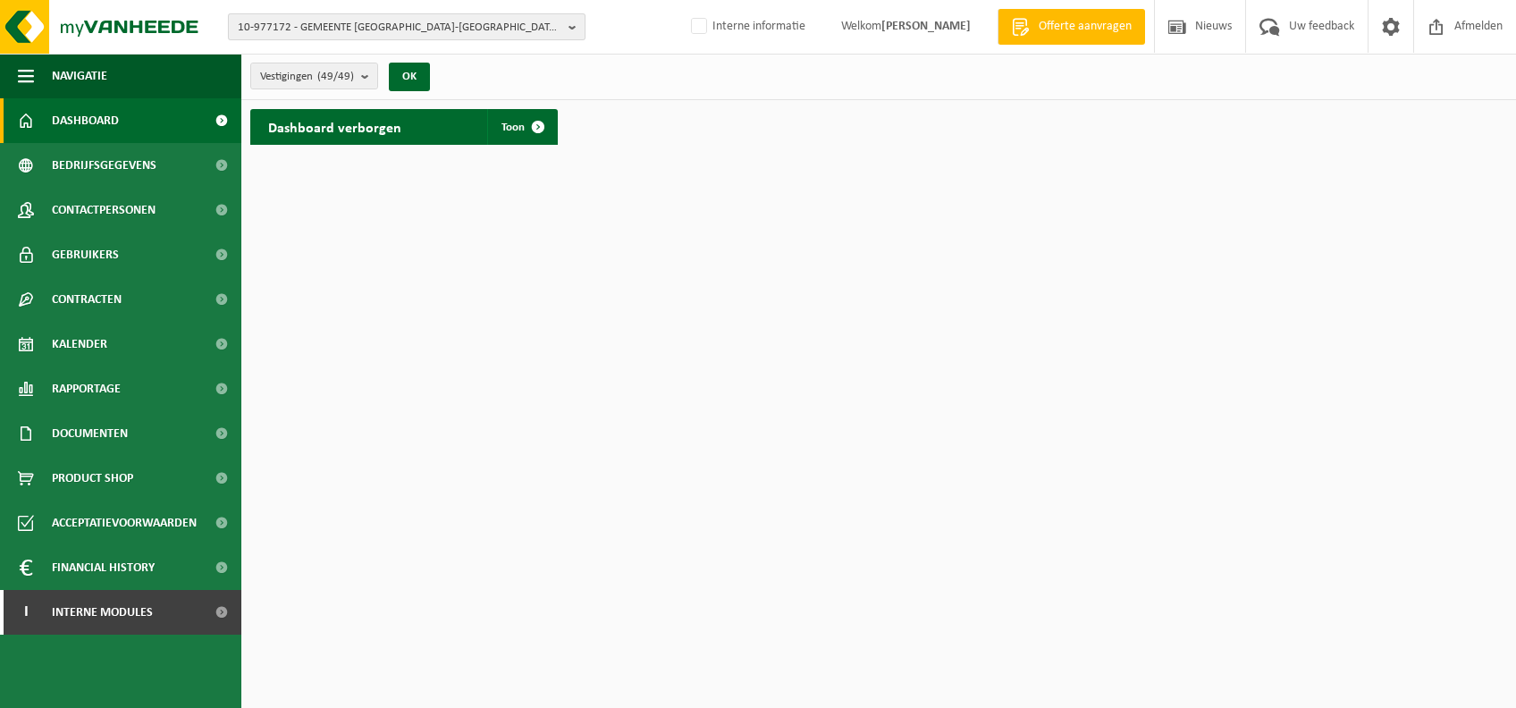
click at [555, 23] on span "10-977172 - GEMEENTE [GEOGRAPHIC_DATA]-[GEOGRAPHIC_DATA] - [GEOGRAPHIC_DATA]-[G…" at bounding box center [400, 27] width 324 height 27
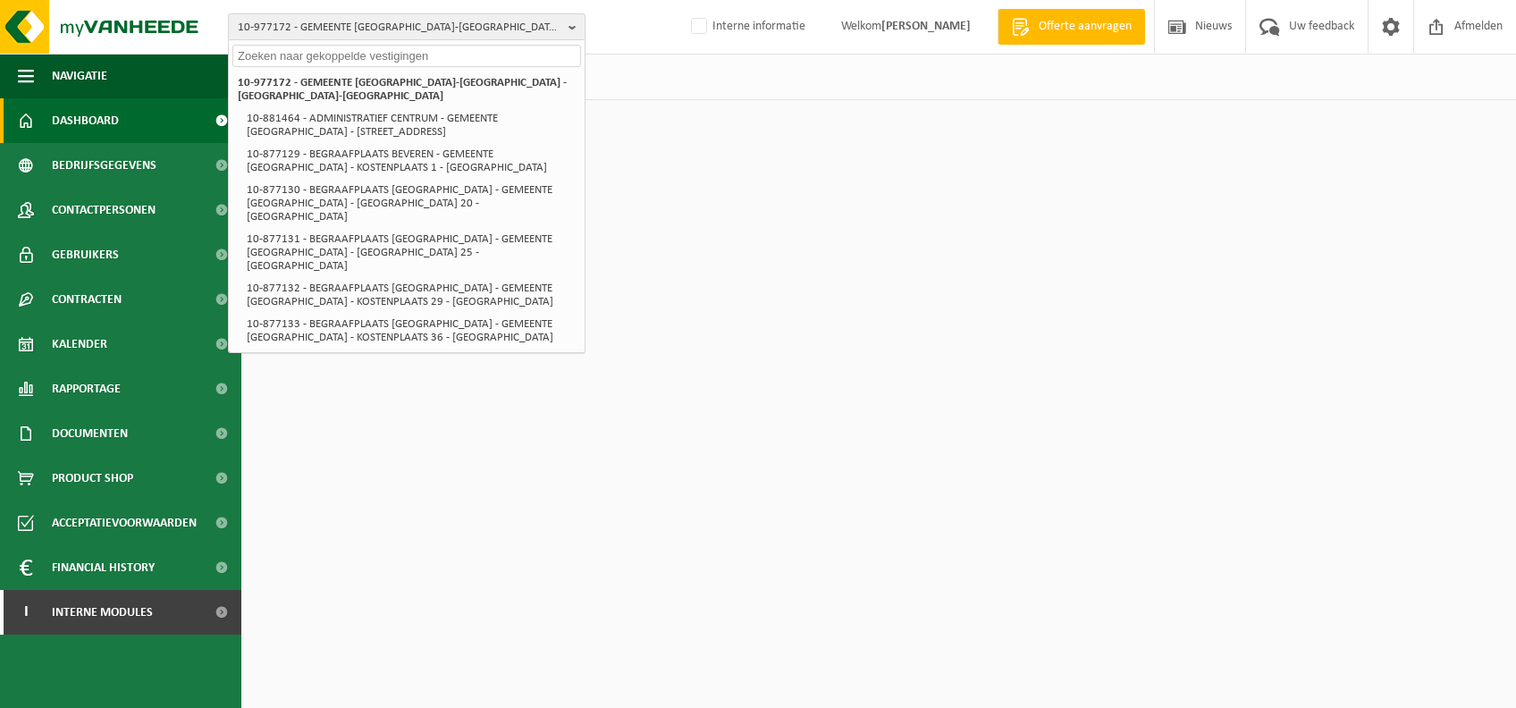
click at [555, 23] on span "10-977172 - GEMEENTE [GEOGRAPHIC_DATA]-[GEOGRAPHIC_DATA] - [GEOGRAPHIC_DATA]-[G…" at bounding box center [400, 27] width 324 height 27
